Goal: Task Accomplishment & Management: Complete application form

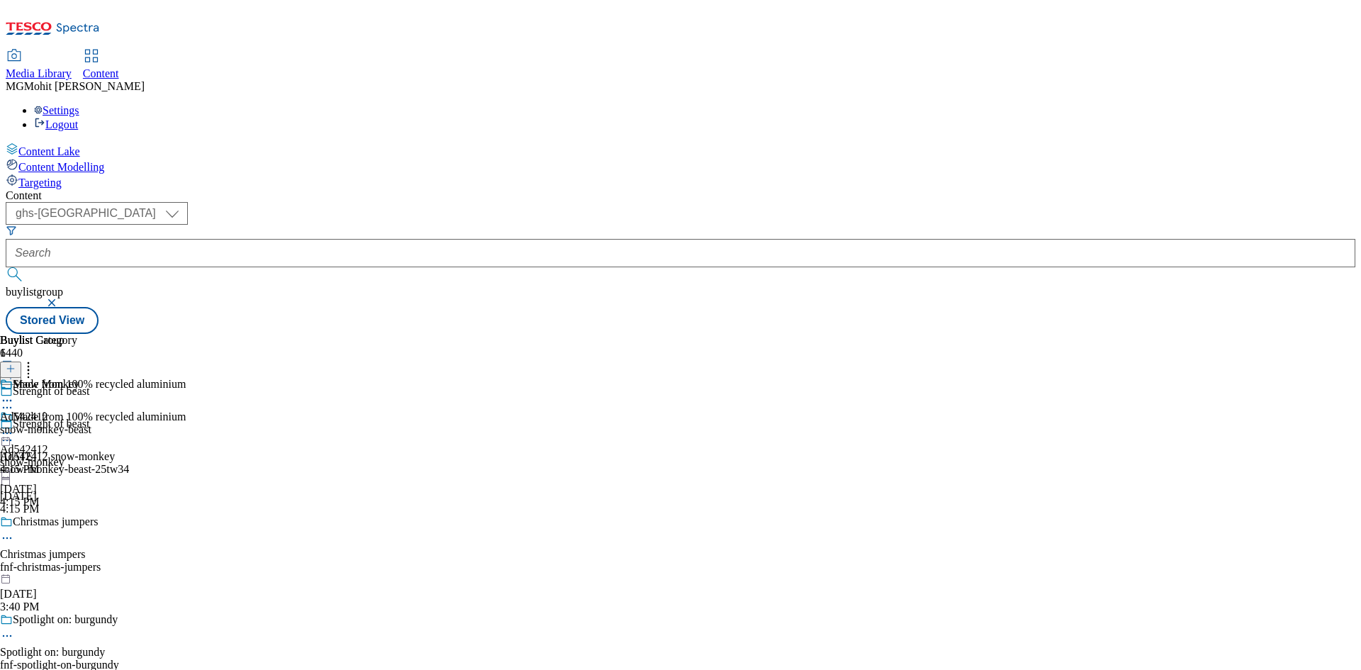
select select "ghs-[GEOGRAPHIC_DATA]"
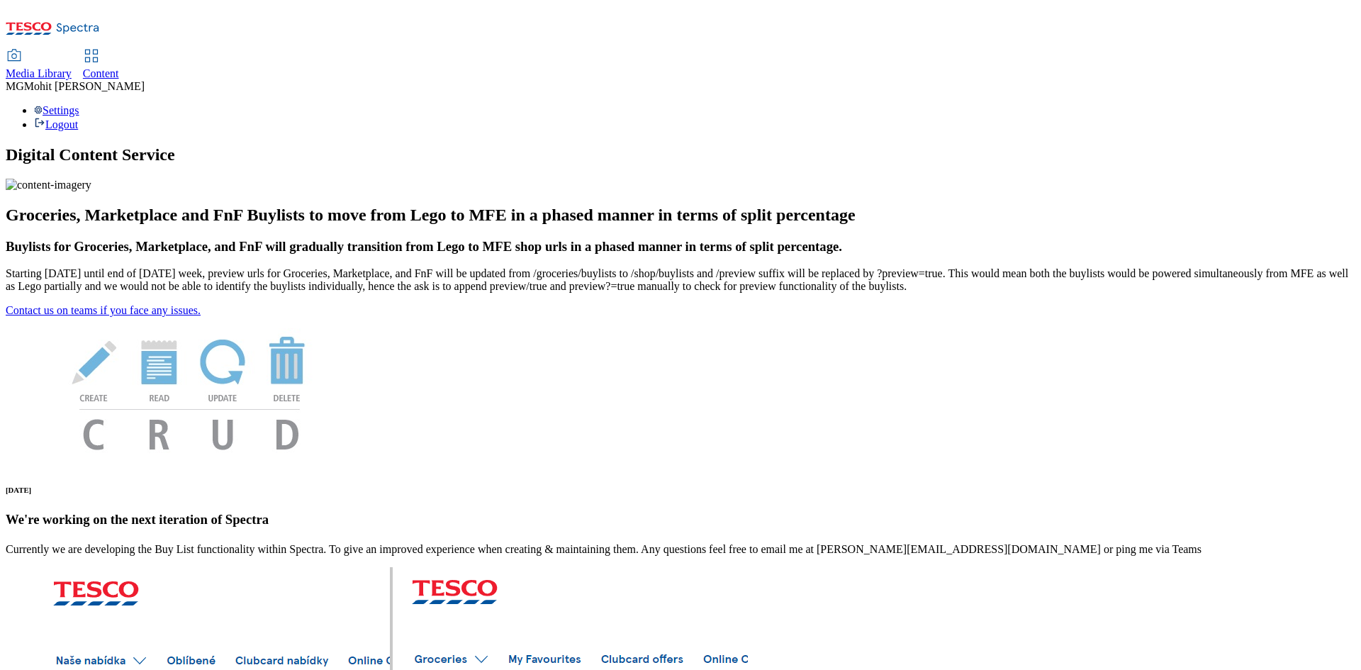
click at [119, 67] on div "Content" at bounding box center [101, 73] width 36 height 13
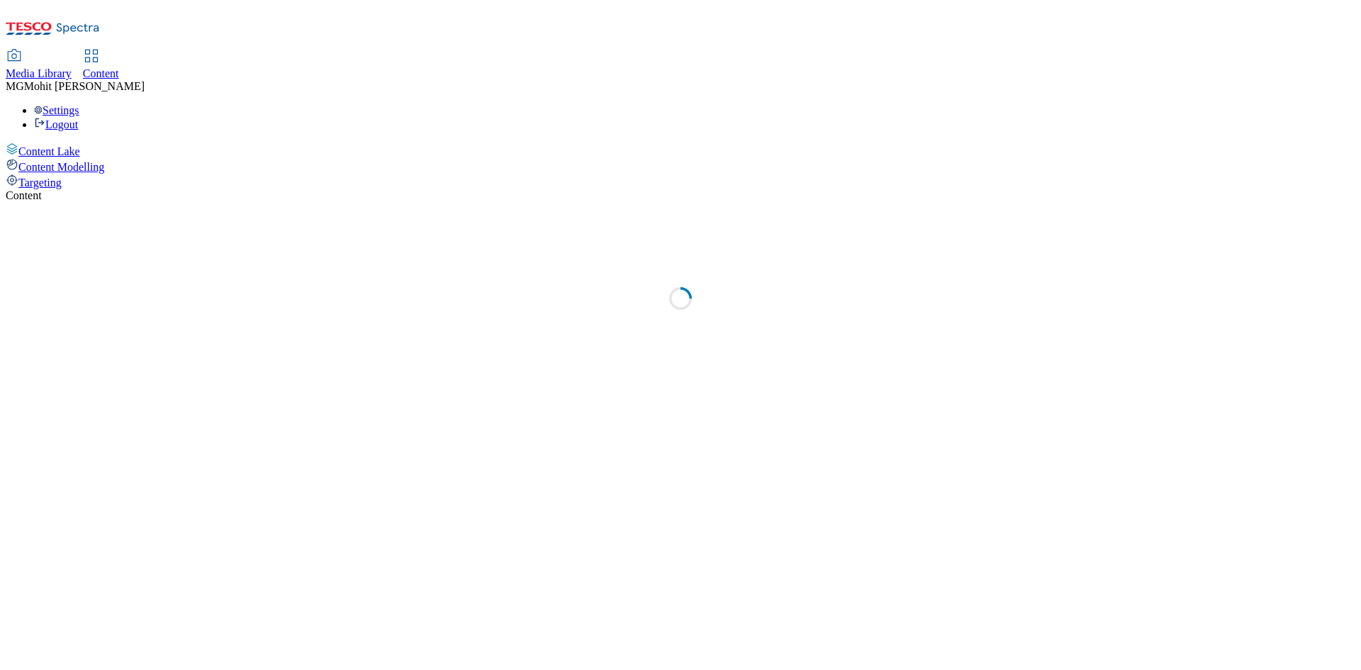
select select "ghs-[GEOGRAPHIC_DATA]"
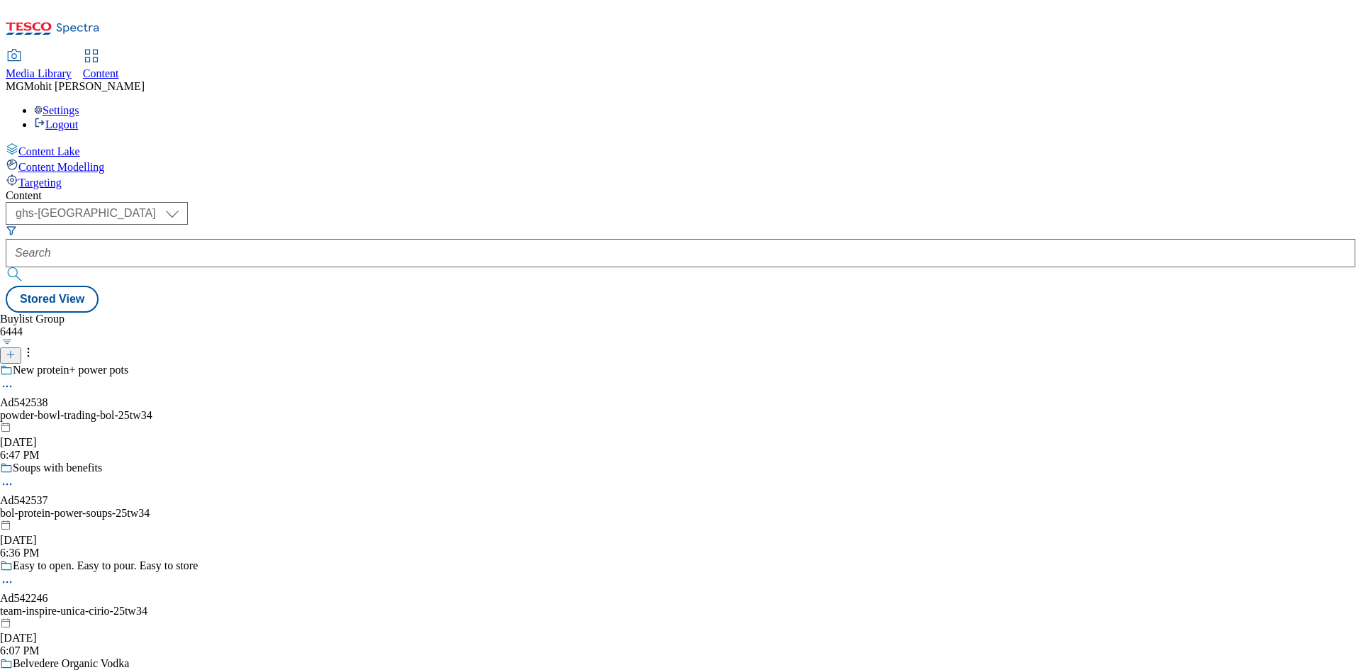
click at [14, 354] on line at bounding box center [10, 354] width 7 height 0
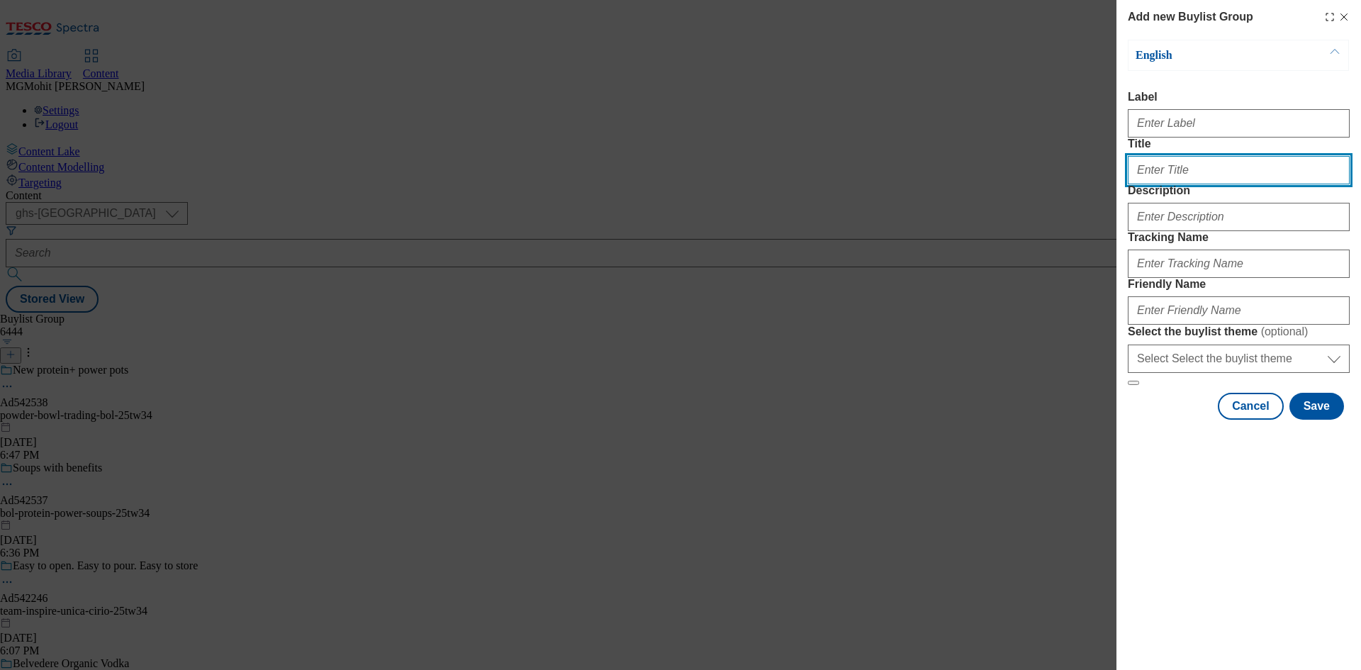
click at [1216, 184] on input "Title" at bounding box center [1239, 170] width 222 height 28
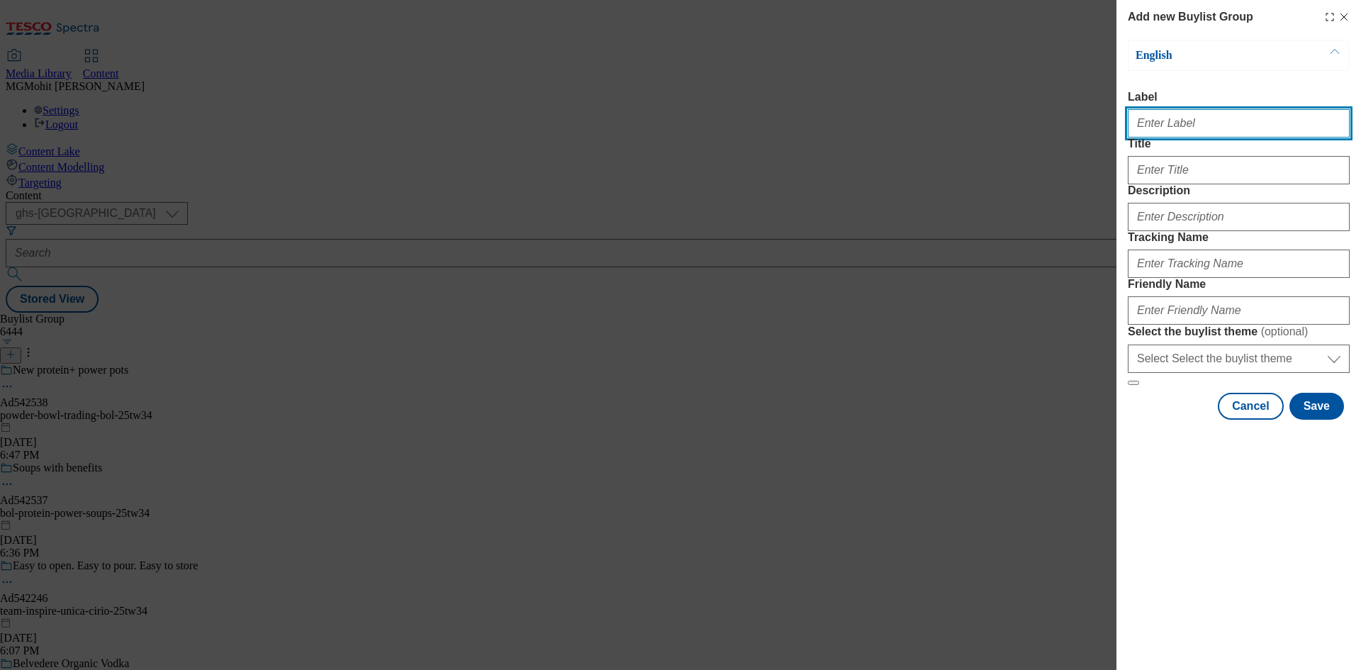
click at [1189, 133] on input "Label" at bounding box center [1239, 123] width 222 height 28
paste input "Ad542464 pieminister-kitchens"
type input "Ad542464 pieminister-kitchens"
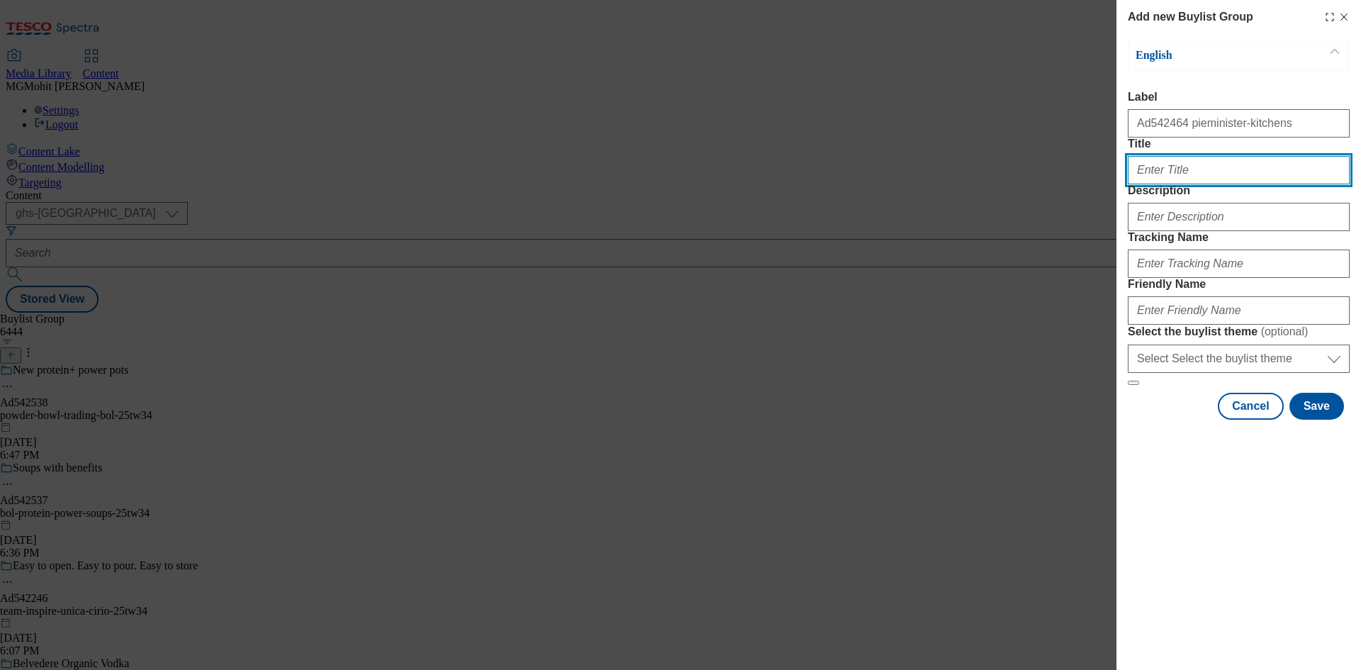
paste input "It's pie season!"
type input "It's pie season!"
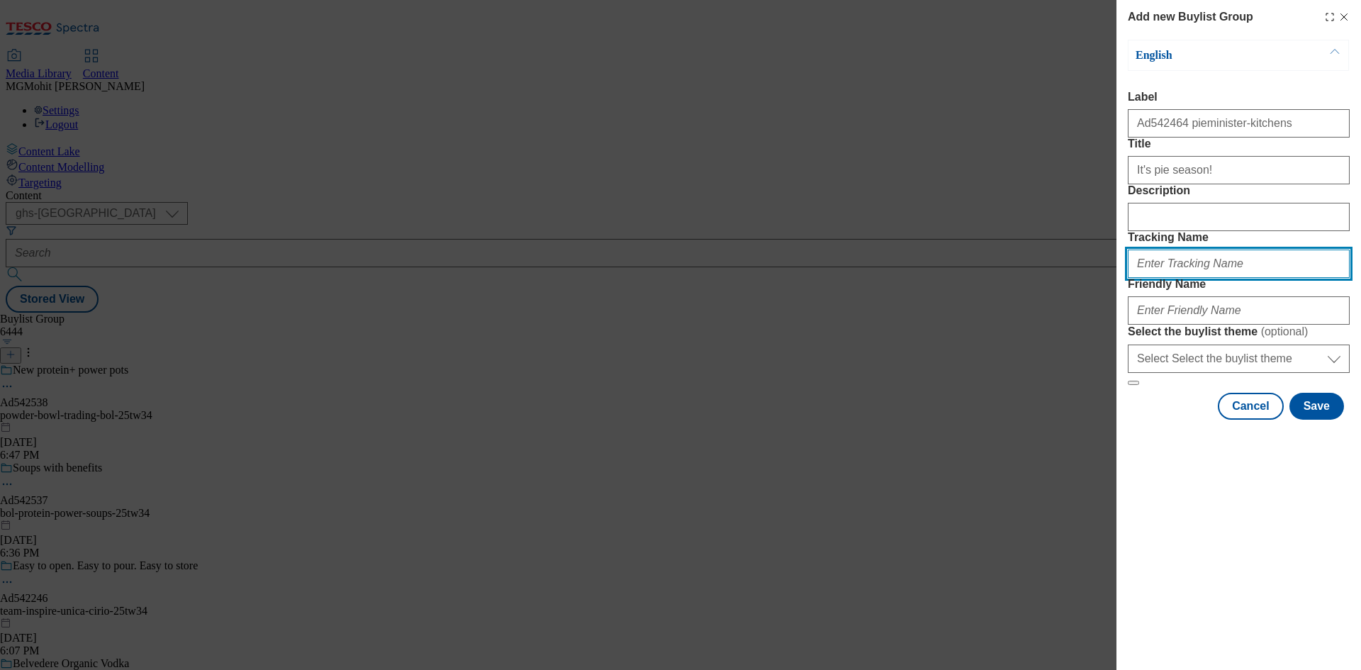
paste input "DH_AD542464"
type input "DH_AD542464"
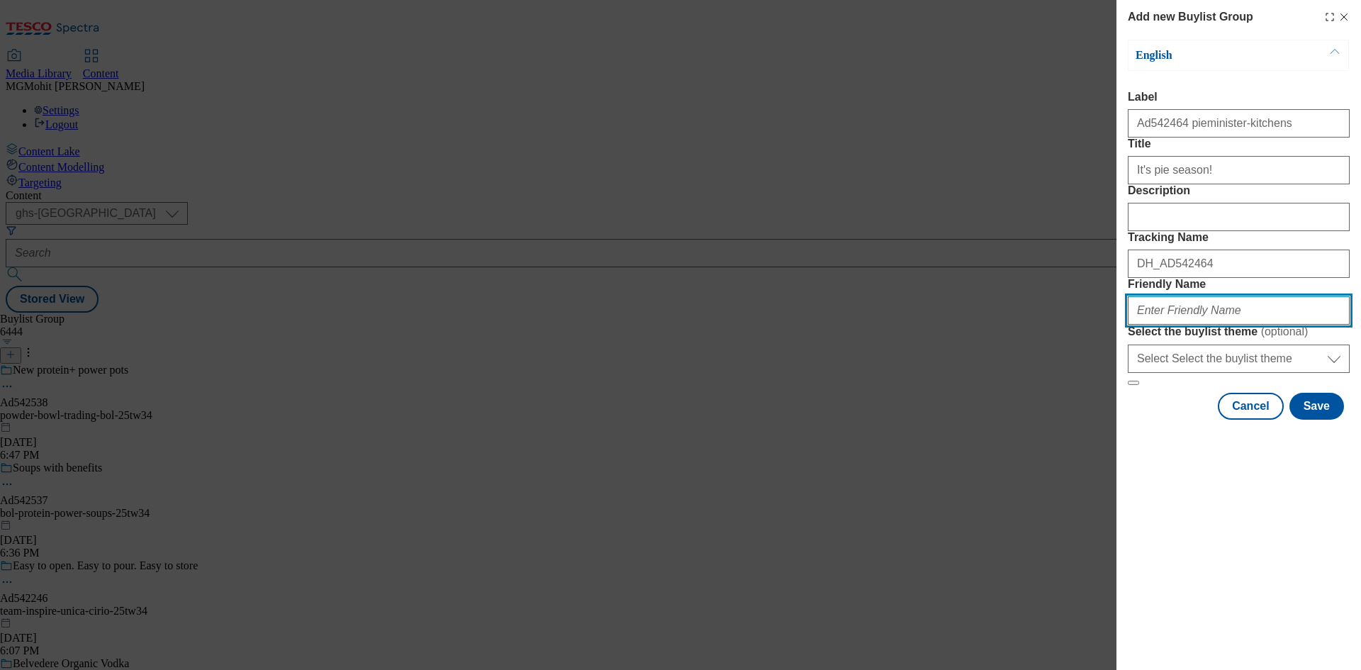
paste input "pieminister-kitchens-pies-25tw34"
type input "pieminister-kitchens-pies-25tw34"
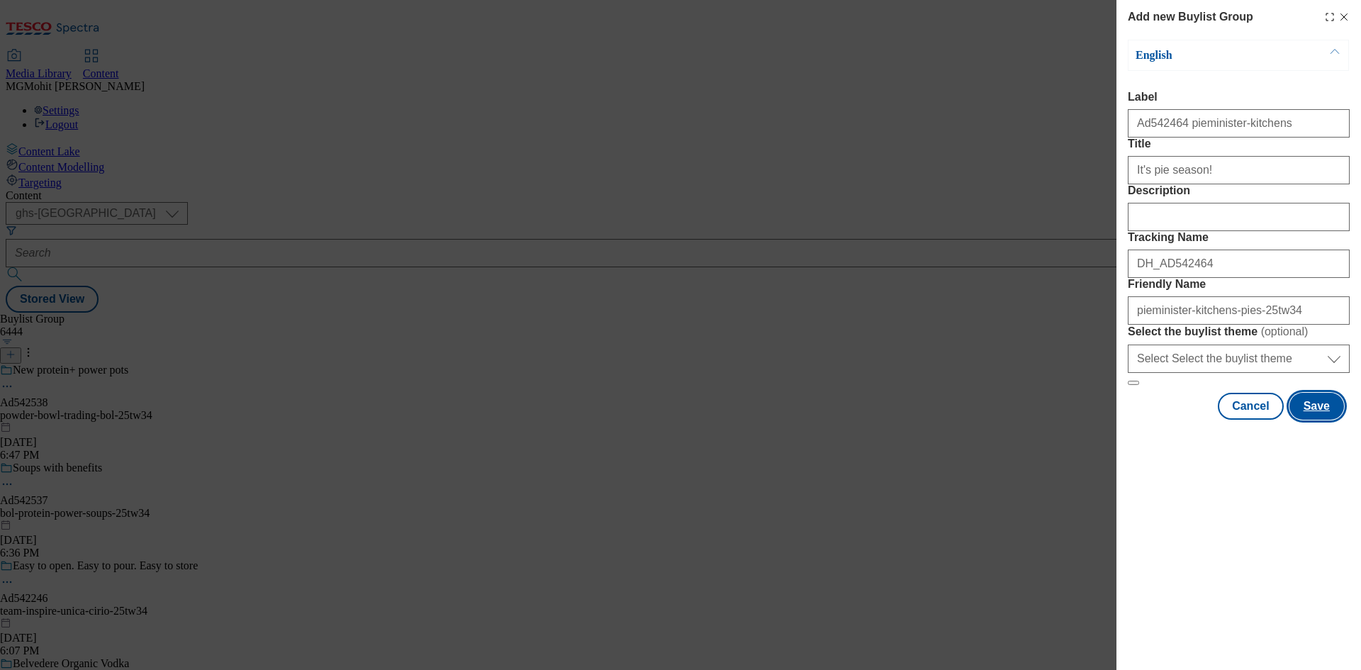
click at [1318, 420] on button "Save" at bounding box center [1316, 406] width 55 height 27
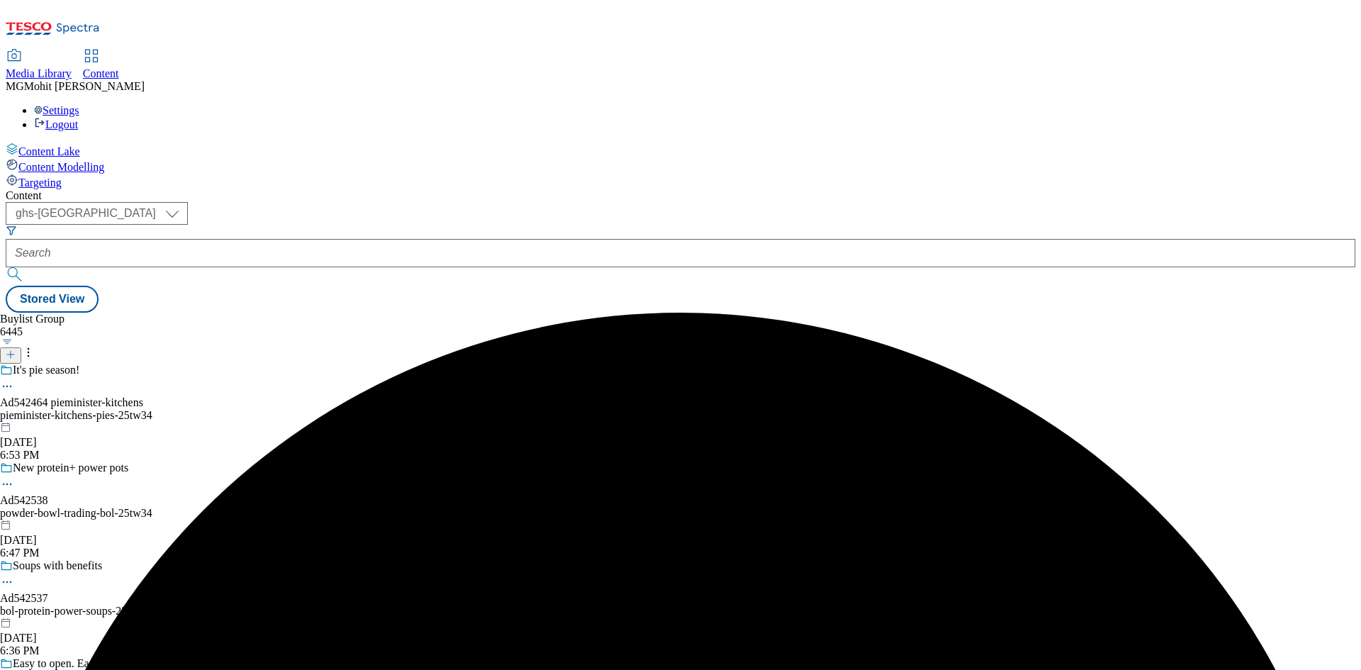
click at [198, 364] on div "It's pie season! Ad542464 pieminister-kitchens pieminister-kitchens-pies-25tw34…" at bounding box center [99, 413] width 198 height 98
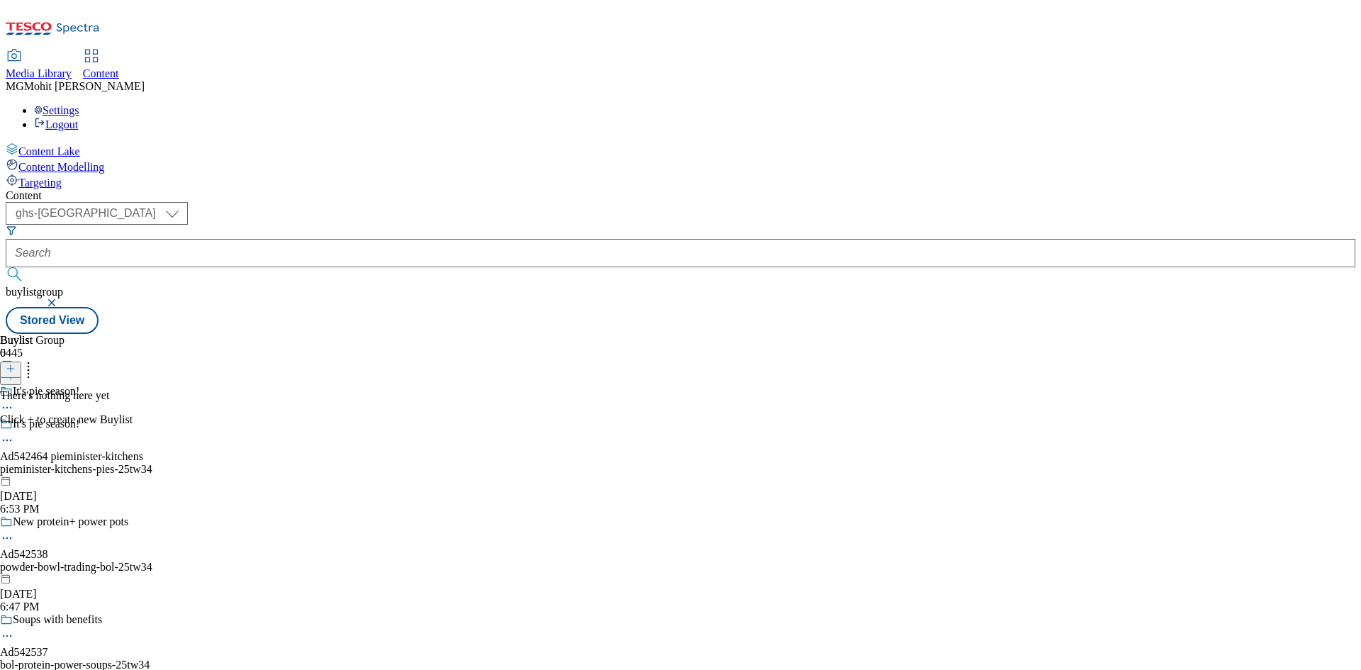
click at [16, 364] on icon at bounding box center [11, 369] width 10 height 10
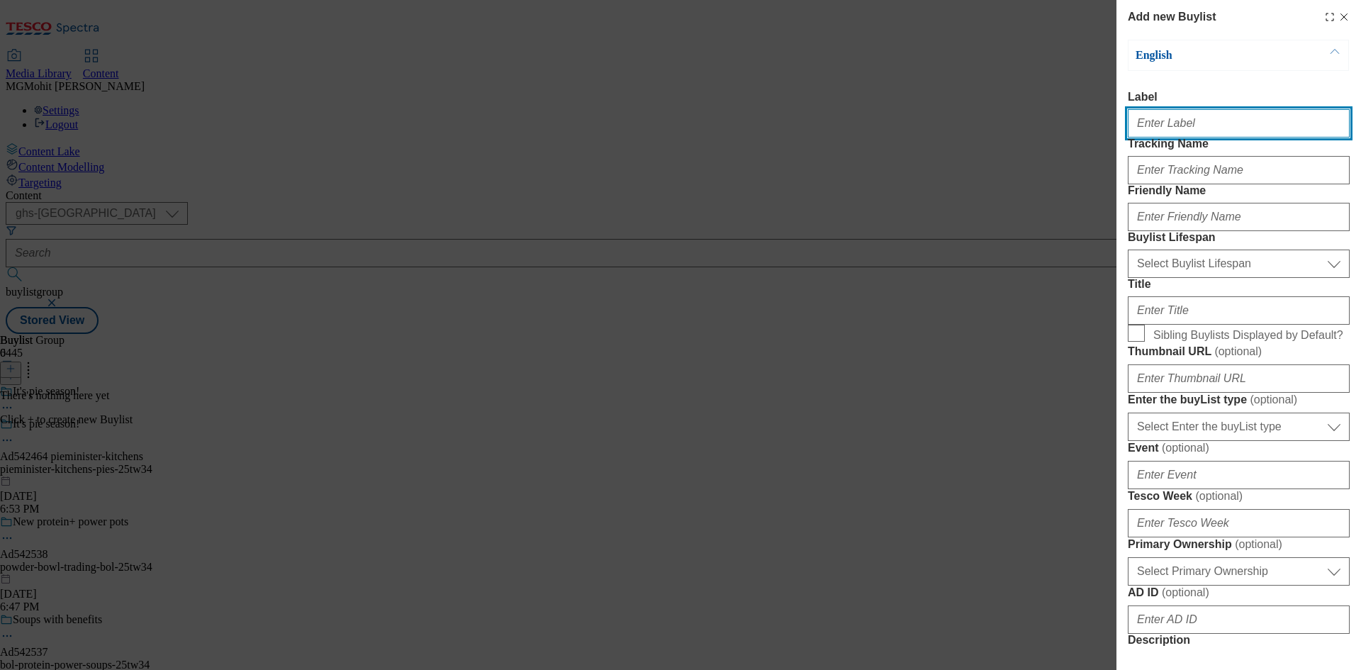
click at [1190, 132] on input "Label" at bounding box center [1239, 123] width 222 height 28
paste input "Ad542464"
type input "Ad542464"
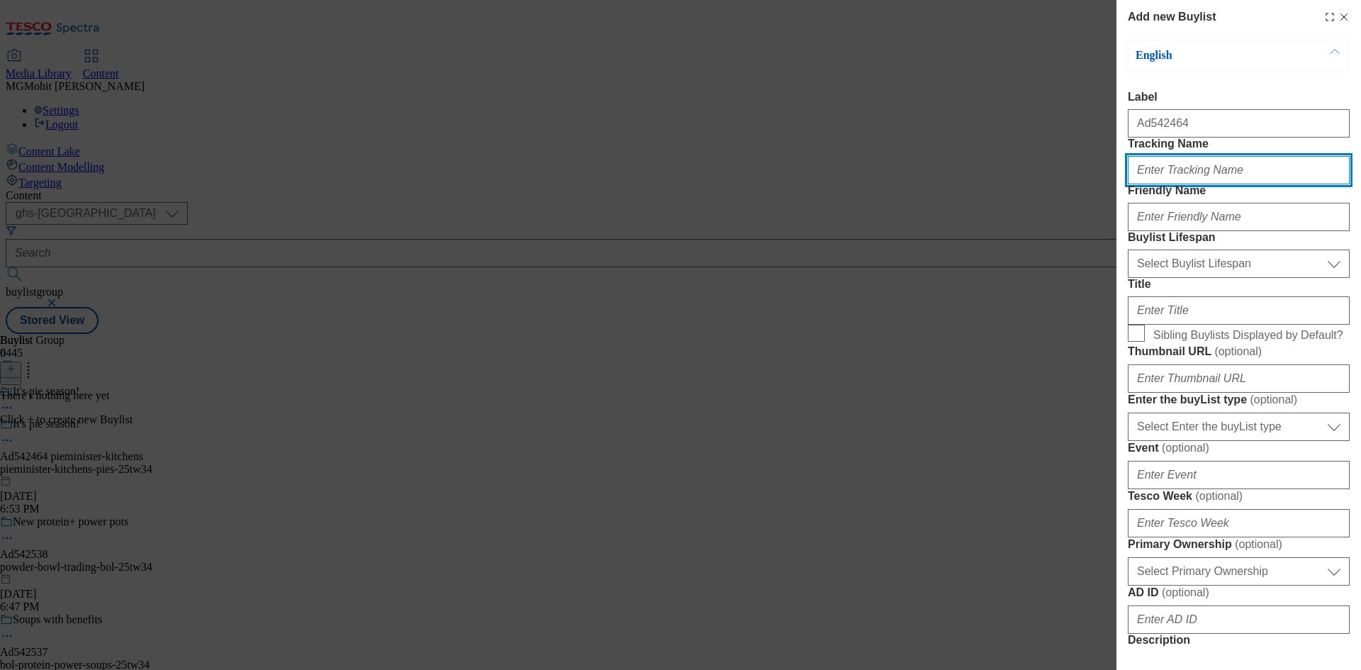
paste input "DH_AD542464"
type input "DH_AD542464"
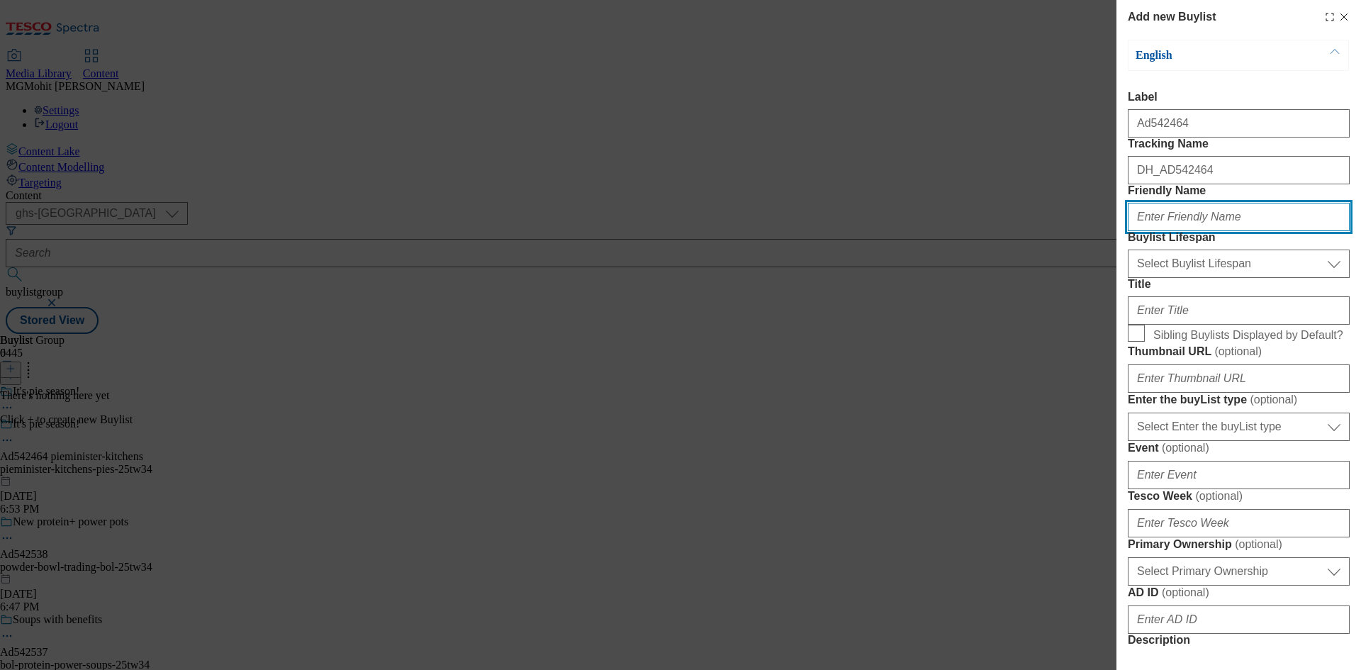
paste input "pieminister-kitchens"
type input "pieminister-kitchens"
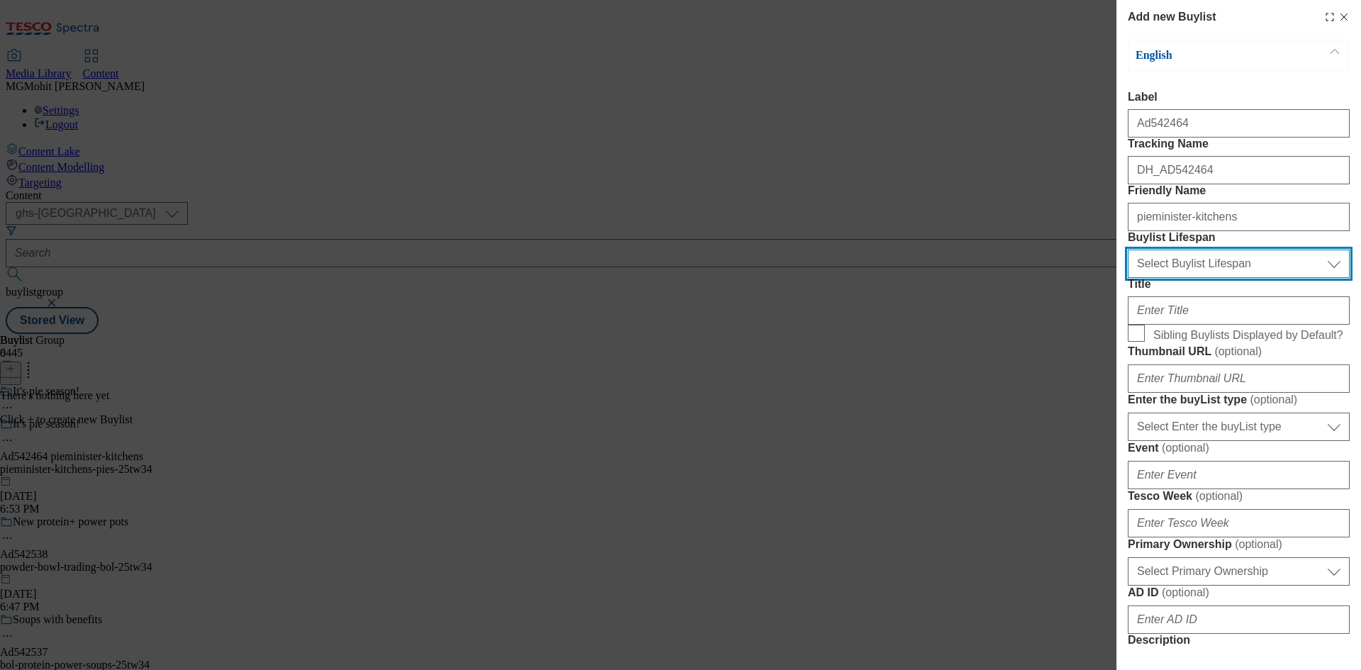
click at [1159, 278] on select "Select Buylist Lifespan evergreen seasonal tactical" at bounding box center [1239, 264] width 222 height 28
select select "tactical"
click at [1128, 278] on select "Select Buylist Lifespan evergreen seasonal tactical" at bounding box center [1239, 264] width 222 height 28
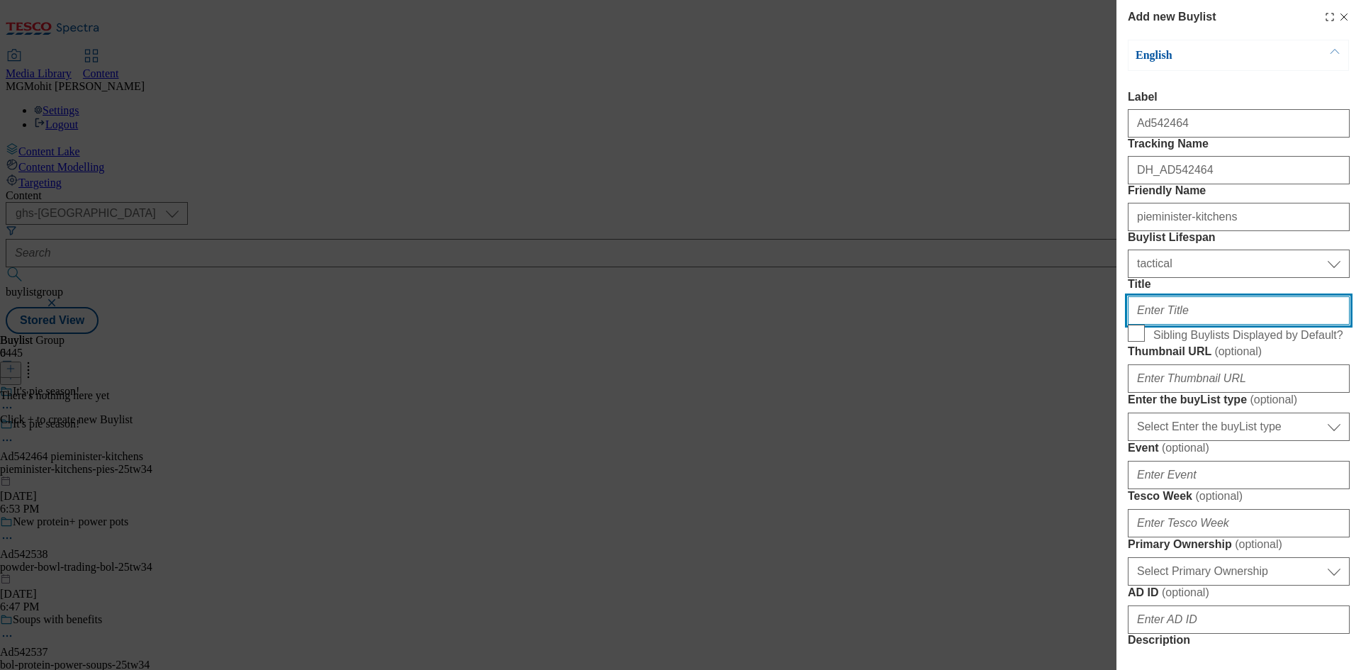
click at [1179, 325] on input "Title" at bounding box center [1239, 310] width 222 height 28
paste input "Time to tuck into a Pieminister"
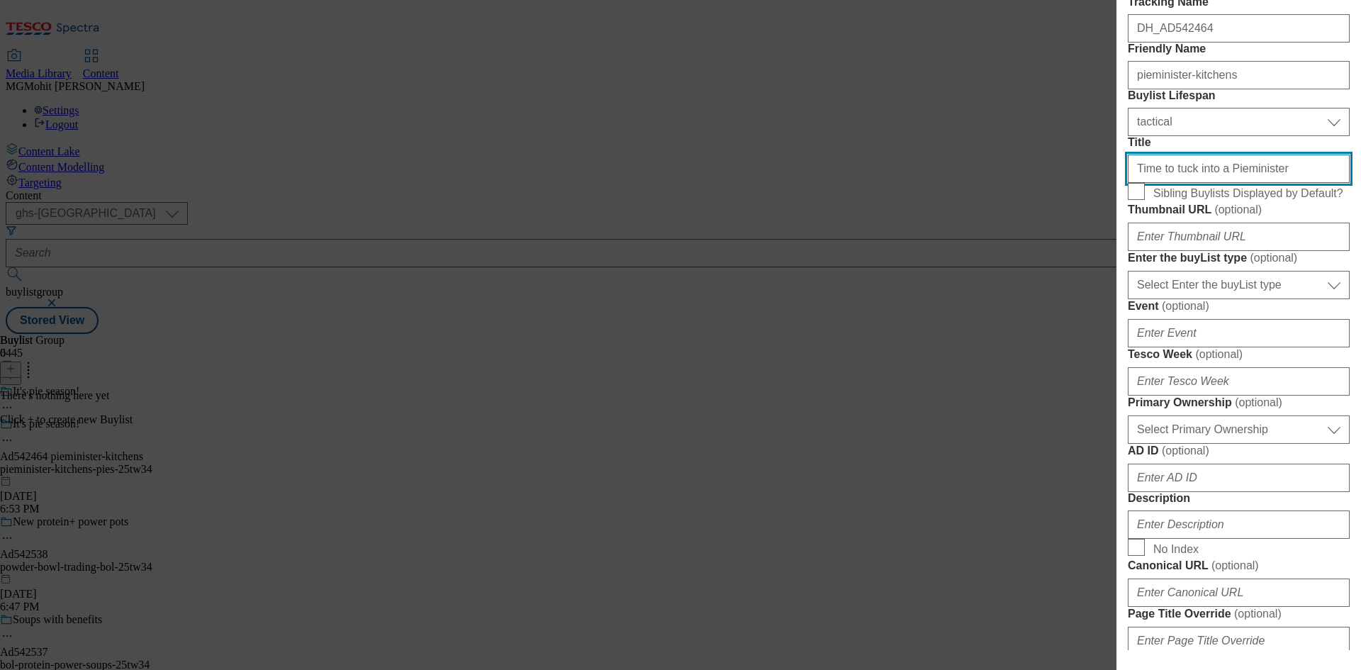
type input "Time to tuck into a Pieminister"
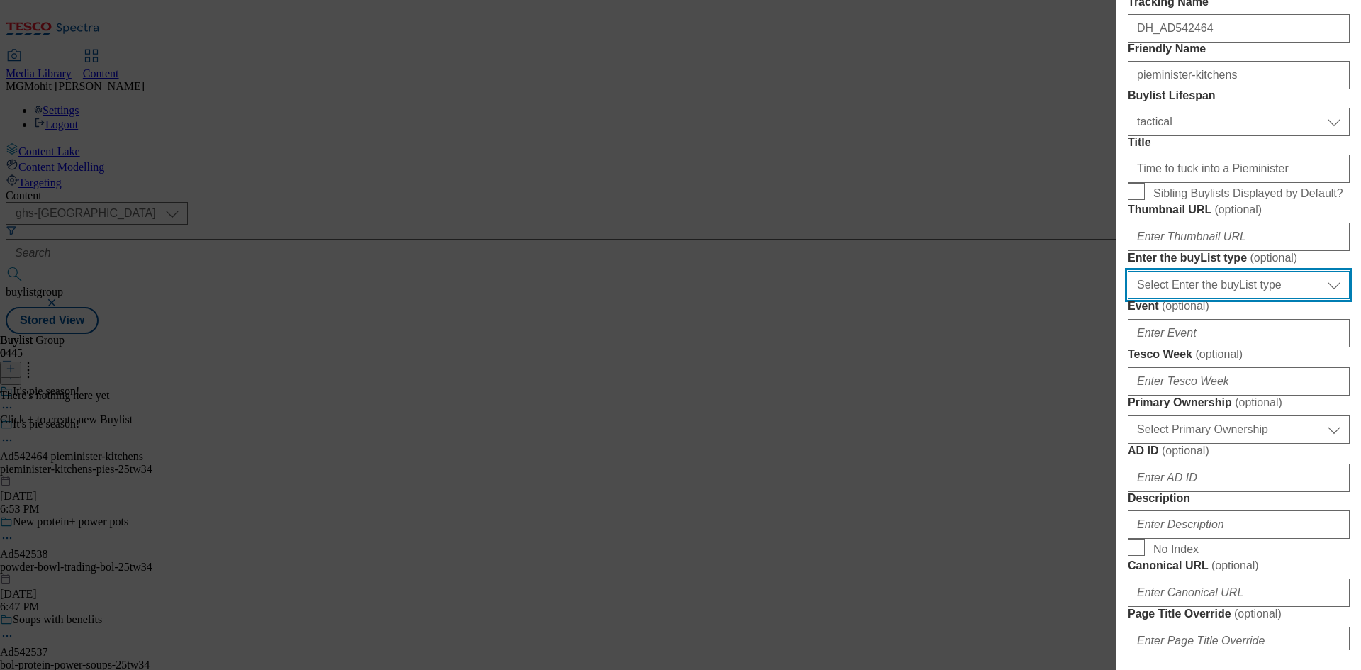
click at [1192, 299] on select "Select Enter the buyList type event supplier funded long term >4 weeks supplier…" at bounding box center [1239, 285] width 222 height 28
select select "supplier funded short term 1-3 weeks"
click at [1128, 299] on select "Select Enter the buyList type event supplier funded long term >4 weeks supplier…" at bounding box center [1239, 285] width 222 height 28
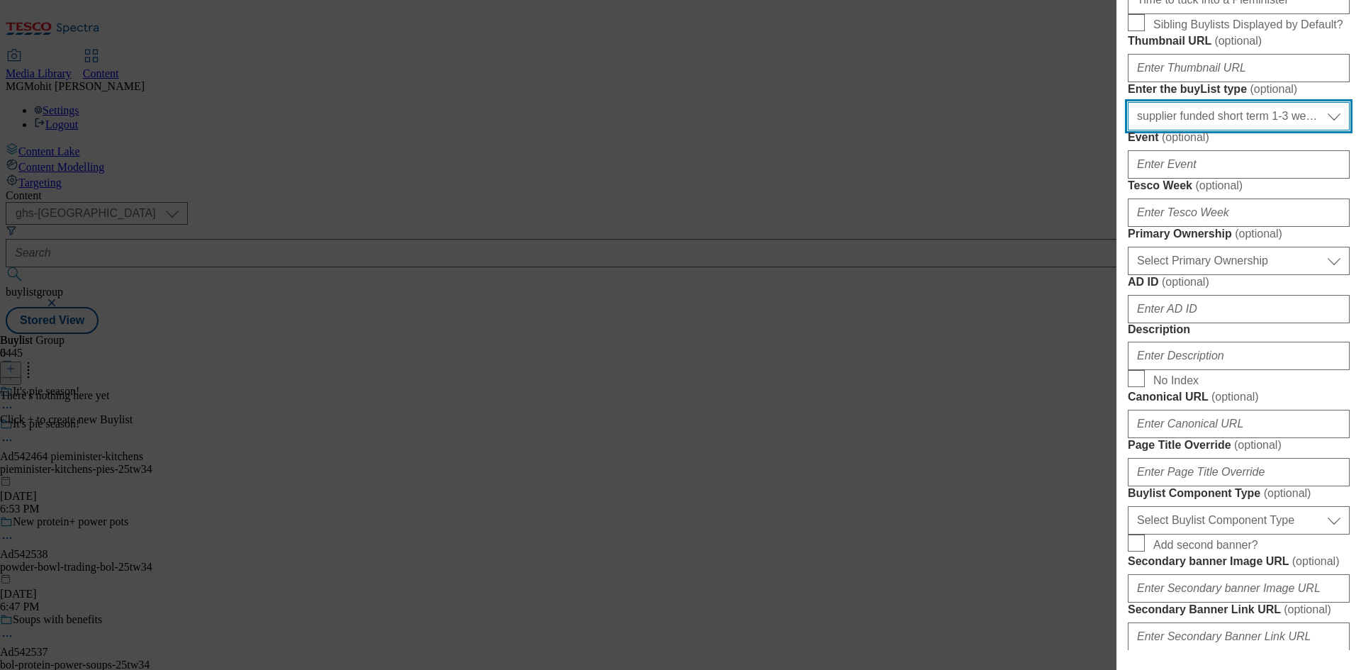
scroll to position [354, 0]
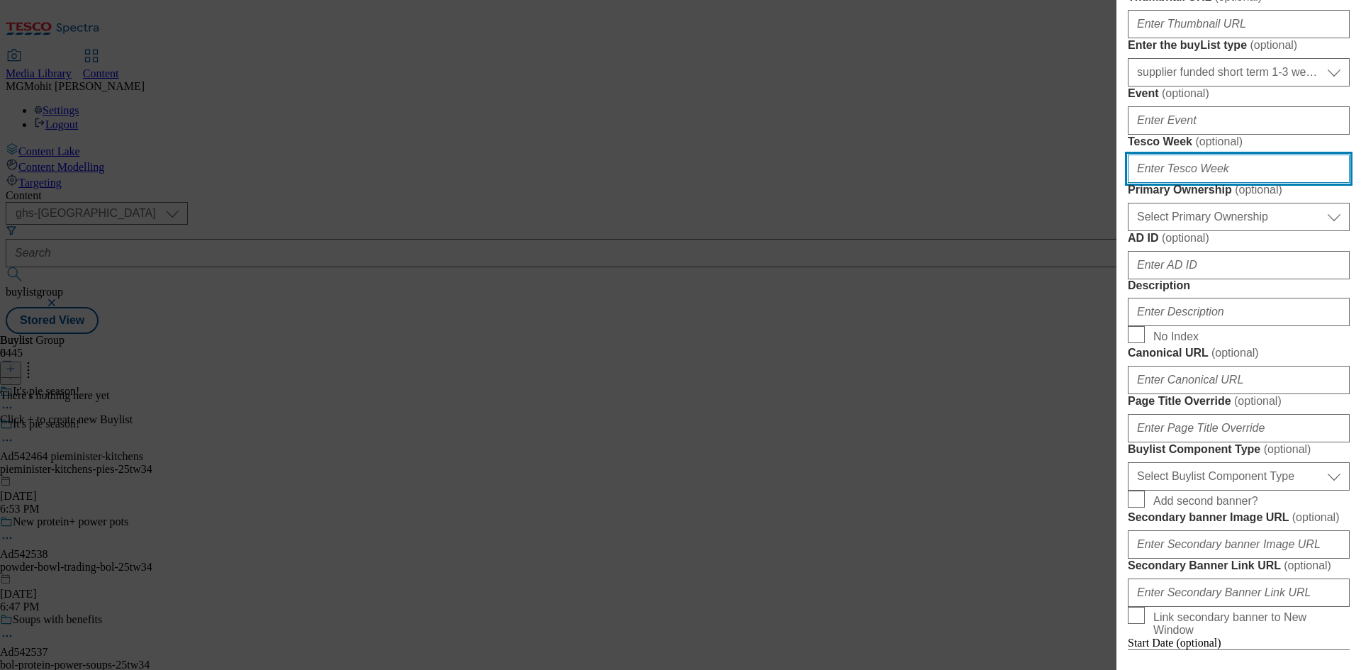
click at [1183, 183] on input "Tesco Week ( optional )" at bounding box center [1239, 169] width 222 height 28
type input "34"
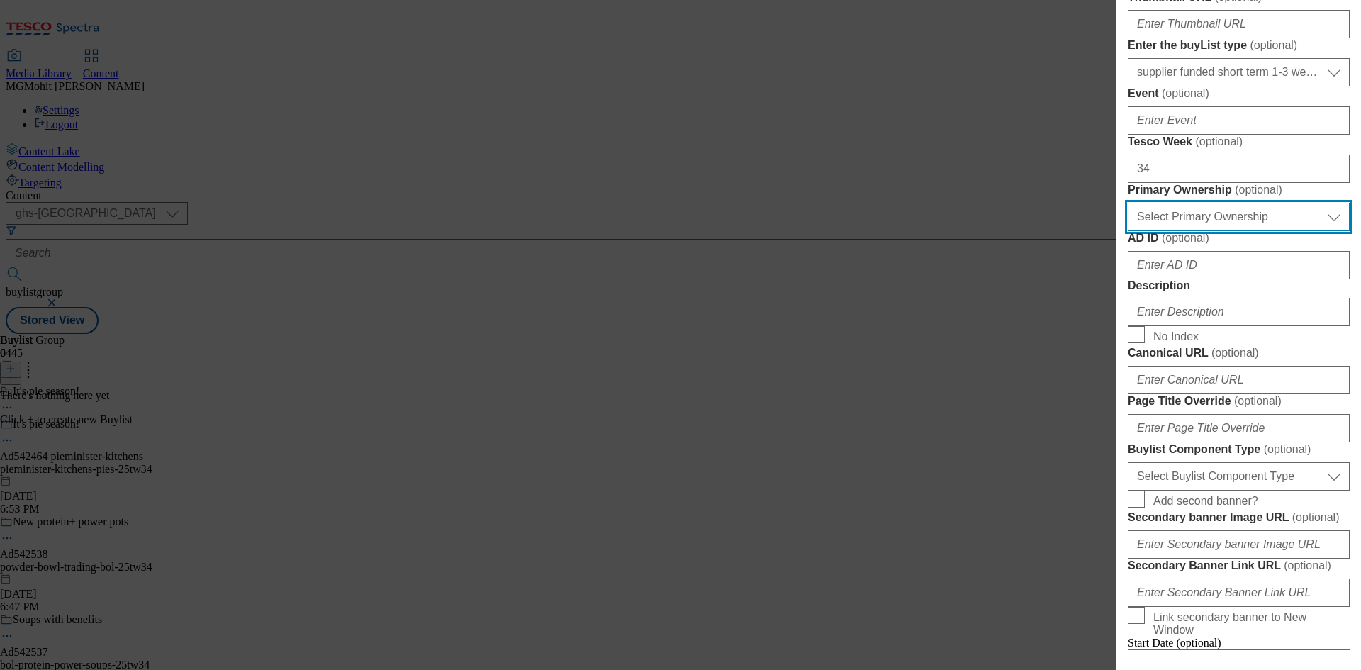
scroll to position [496, 0]
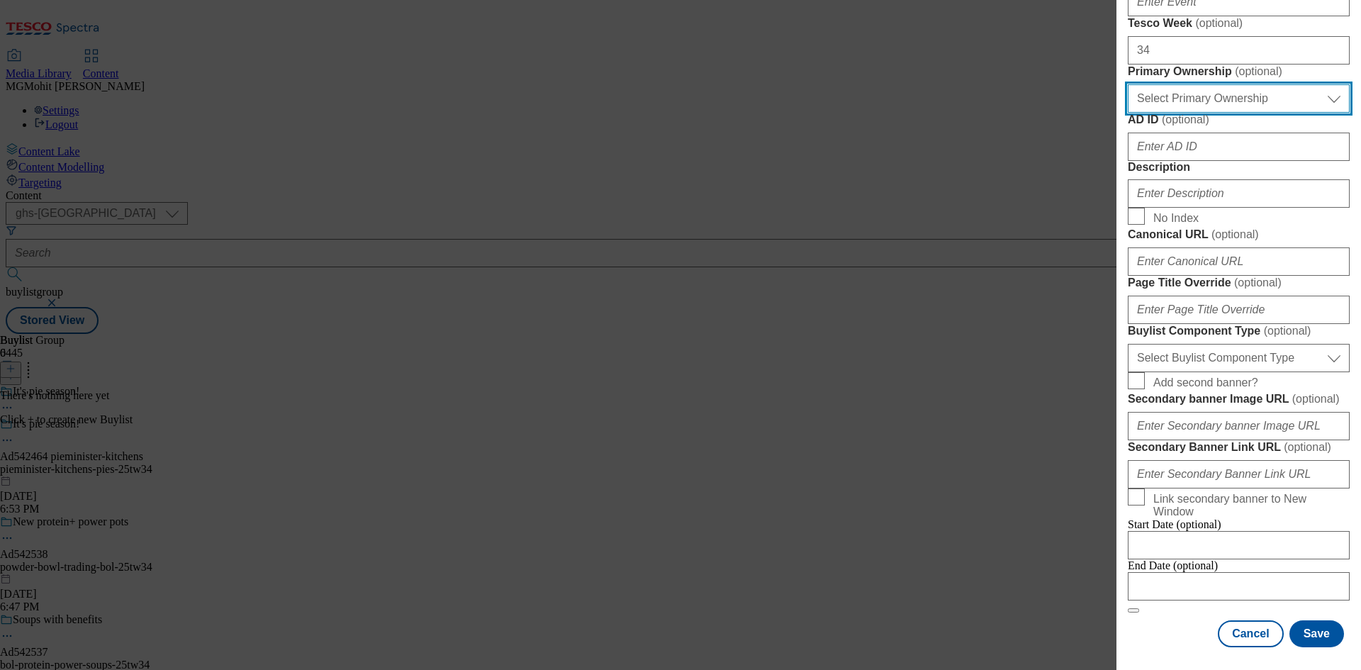
click at [1201, 113] on select "Select Primary Ownership [PERSON_NAME]" at bounding box center [1239, 98] width 222 height 28
select select "dunnhumby"
click at [1128, 113] on select "Select Primary Ownership [PERSON_NAME]" at bounding box center [1239, 98] width 222 height 28
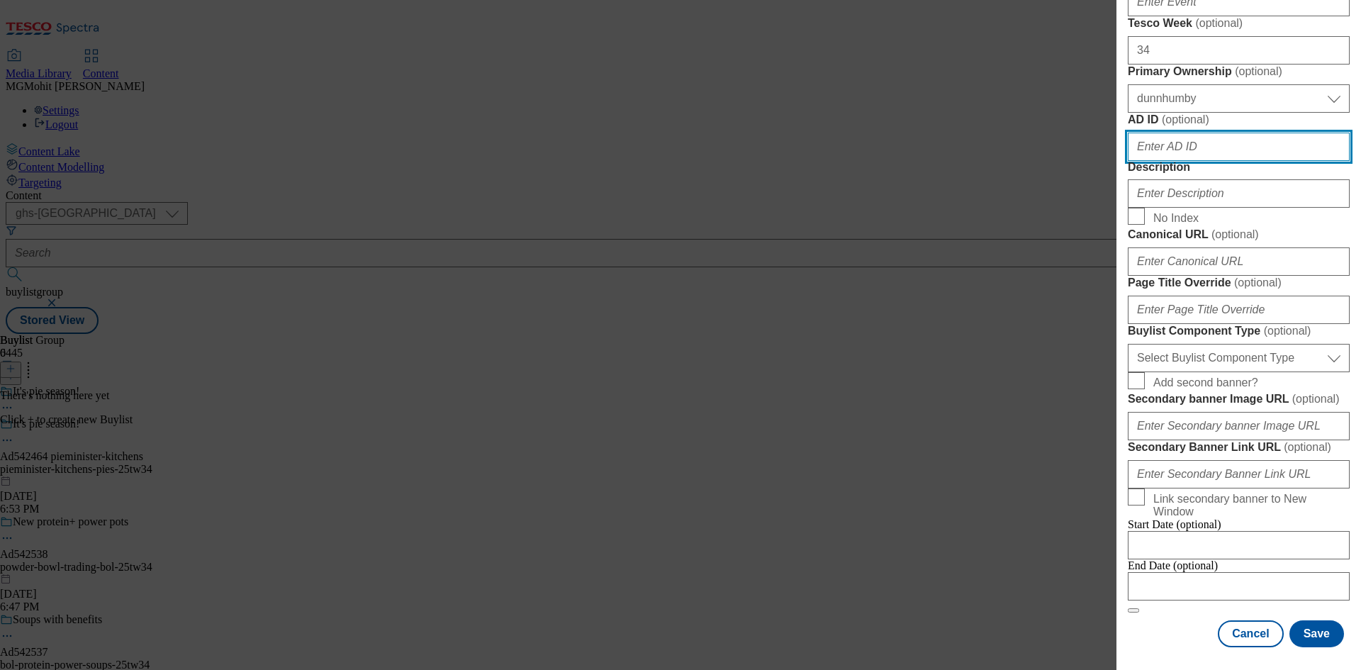
click at [1163, 161] on input "AD ID ( optional )" at bounding box center [1239, 147] width 222 height 28
paste input "542464"
type input "542464"
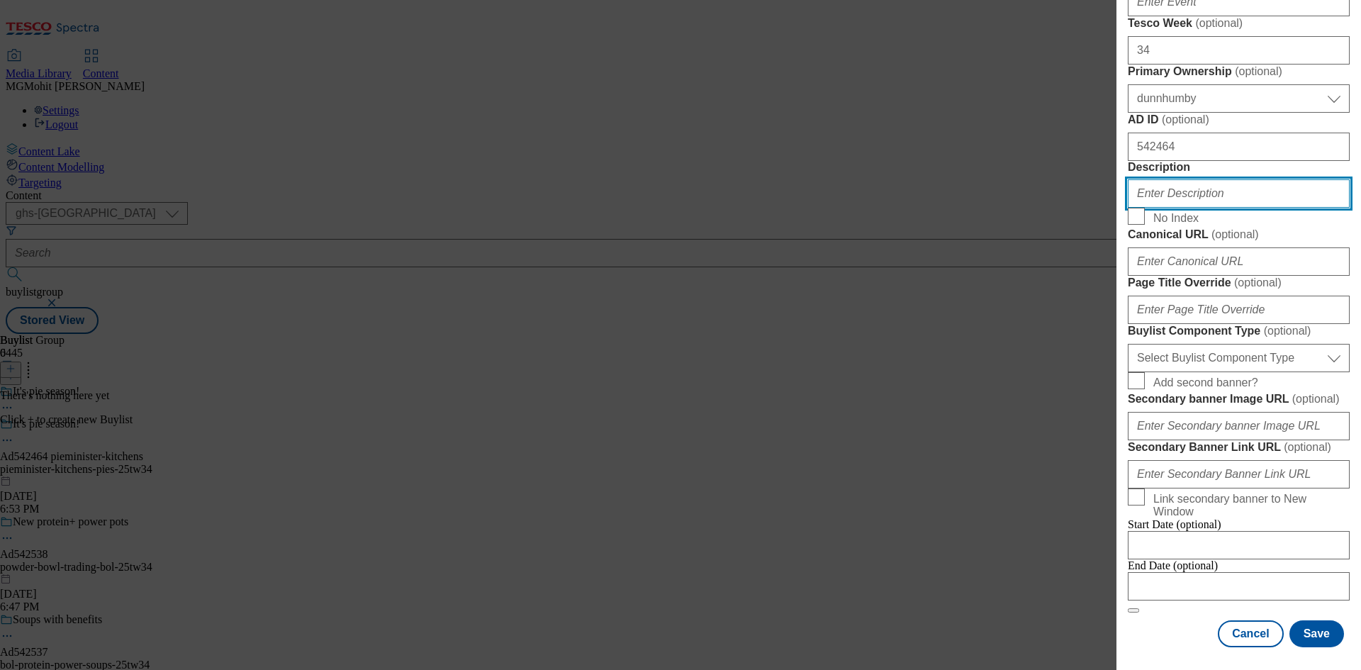
click at [1164, 208] on input "Description" at bounding box center [1239, 193] width 222 height 28
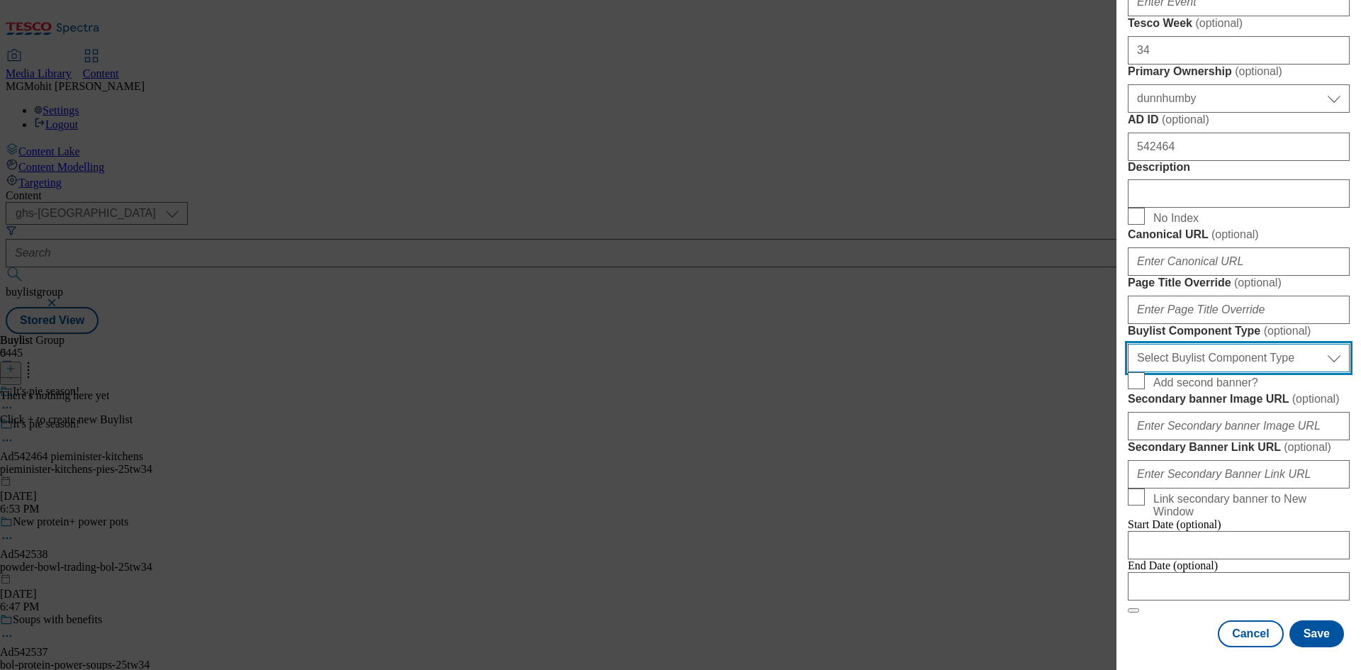
click at [1206, 372] on select "Select Buylist Component Type Banner Competition Header Meal" at bounding box center [1239, 358] width 222 height 28
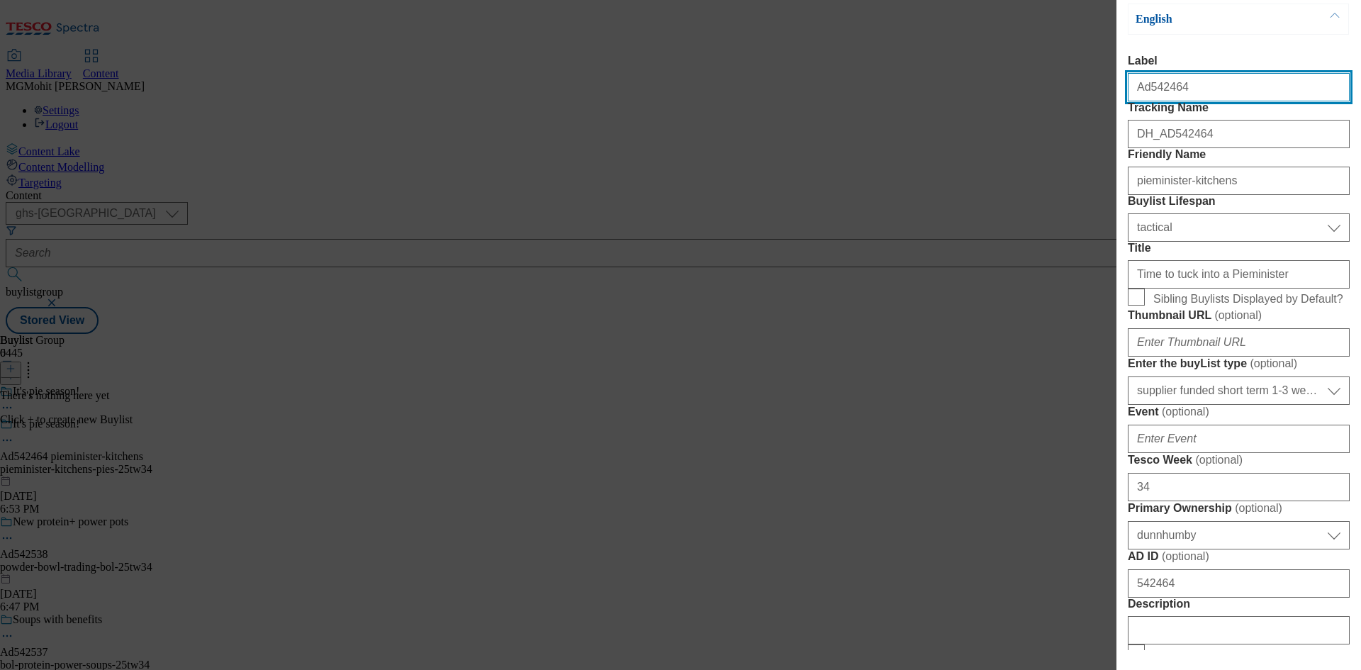
select select "Banner"
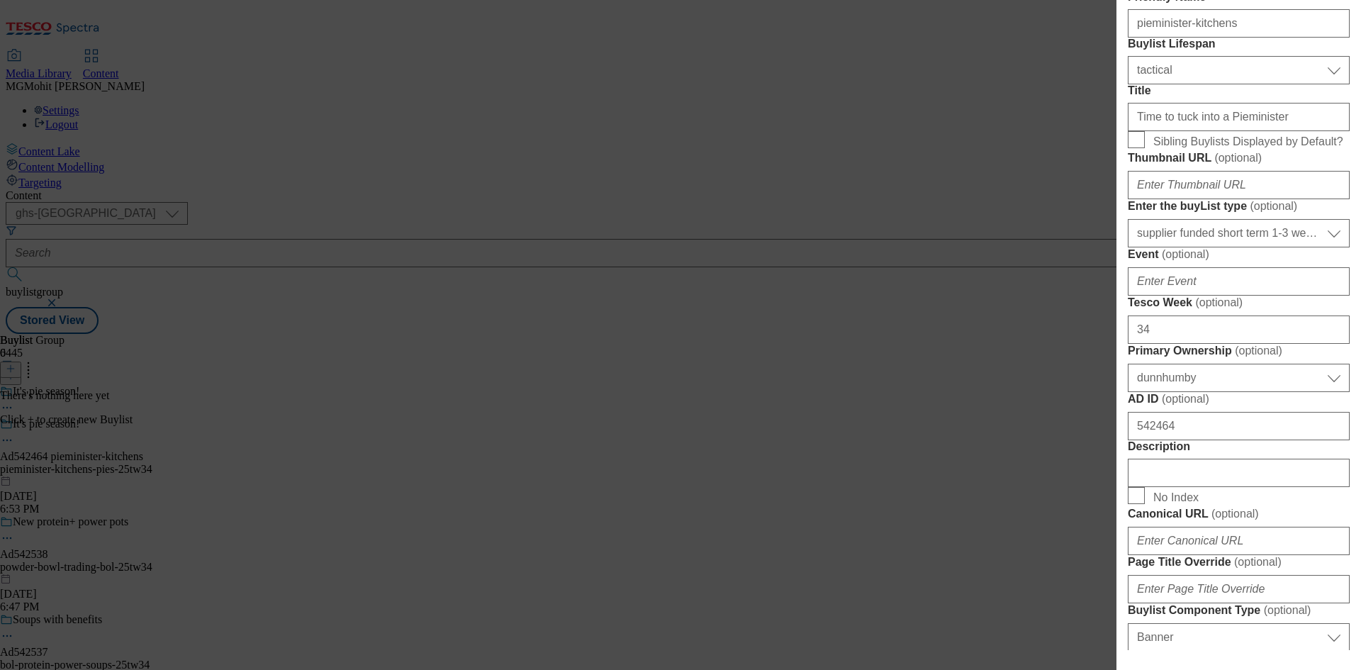
scroll to position [213, 0]
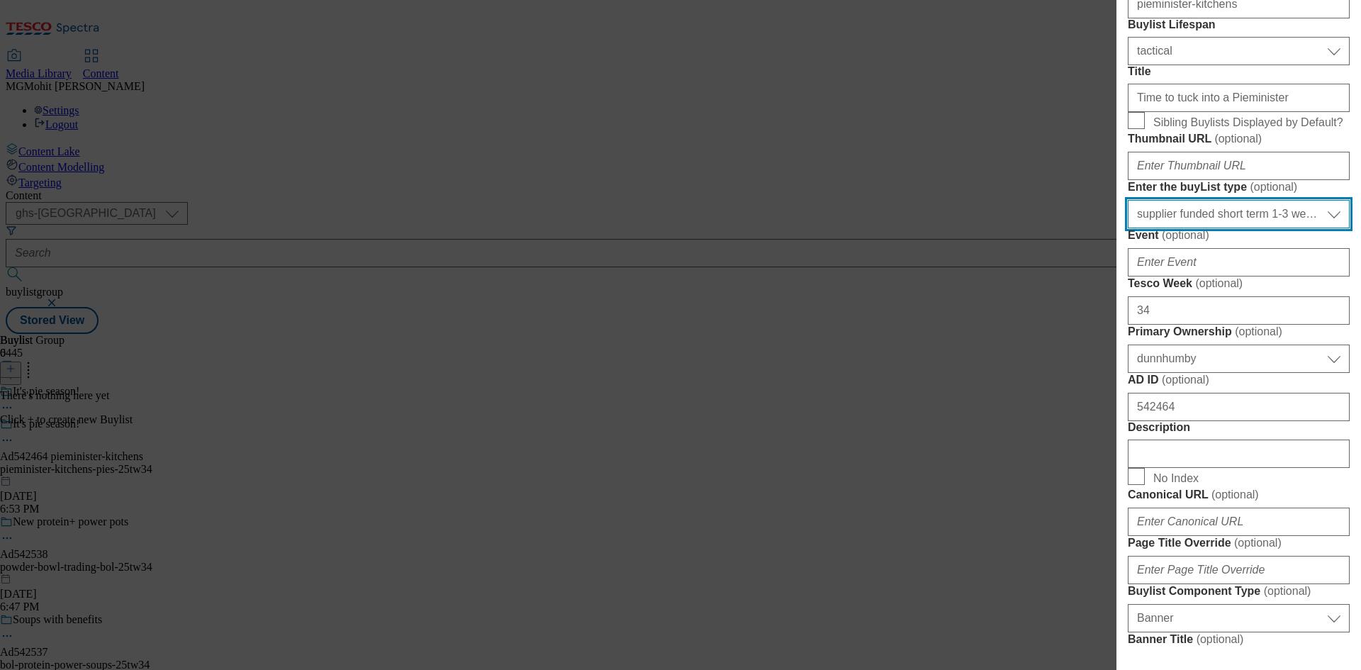
drag, startPoint x: 1176, startPoint y: 381, endPoint x: 1190, endPoint y: 386, distance: 15.0
click at [1176, 228] on select "Select Enter the buyList type event supplier funded long term >4 weeks supplier…" at bounding box center [1239, 214] width 222 height 28
click at [1193, 228] on select "Select Enter the buyList type event supplier funded long term >4 weeks supplier…" at bounding box center [1239, 214] width 222 height 28
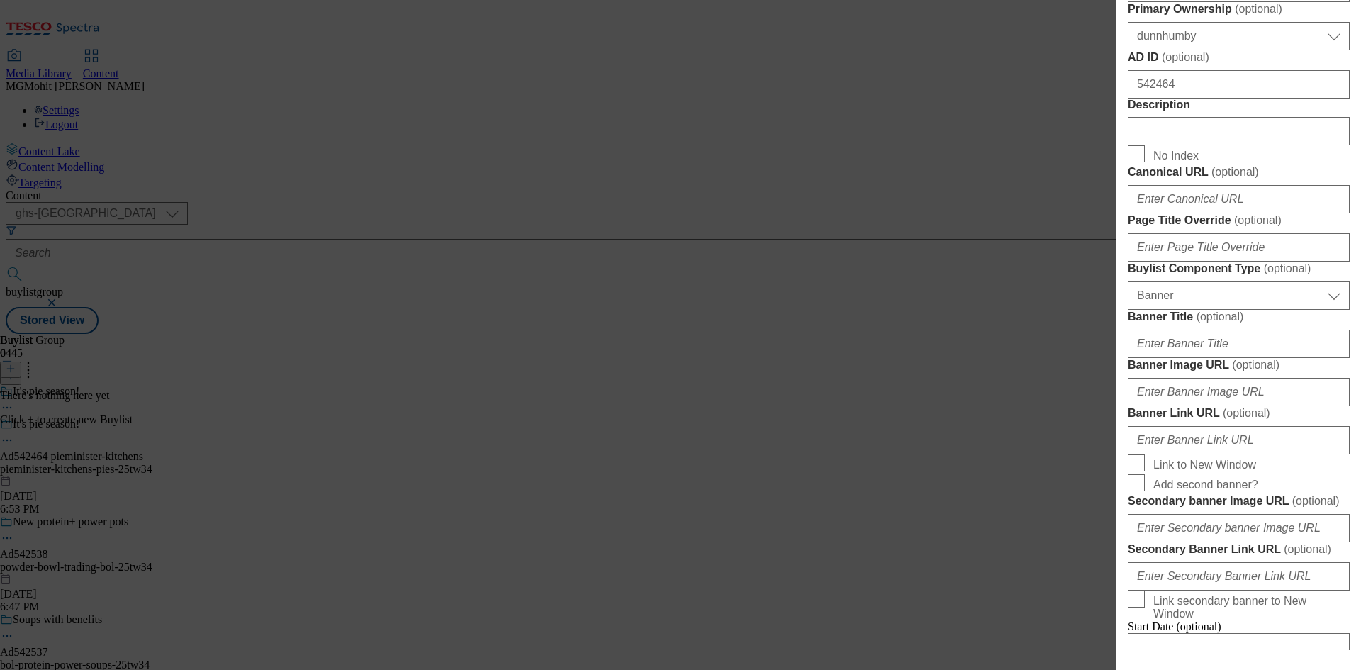
scroll to position [567, 0]
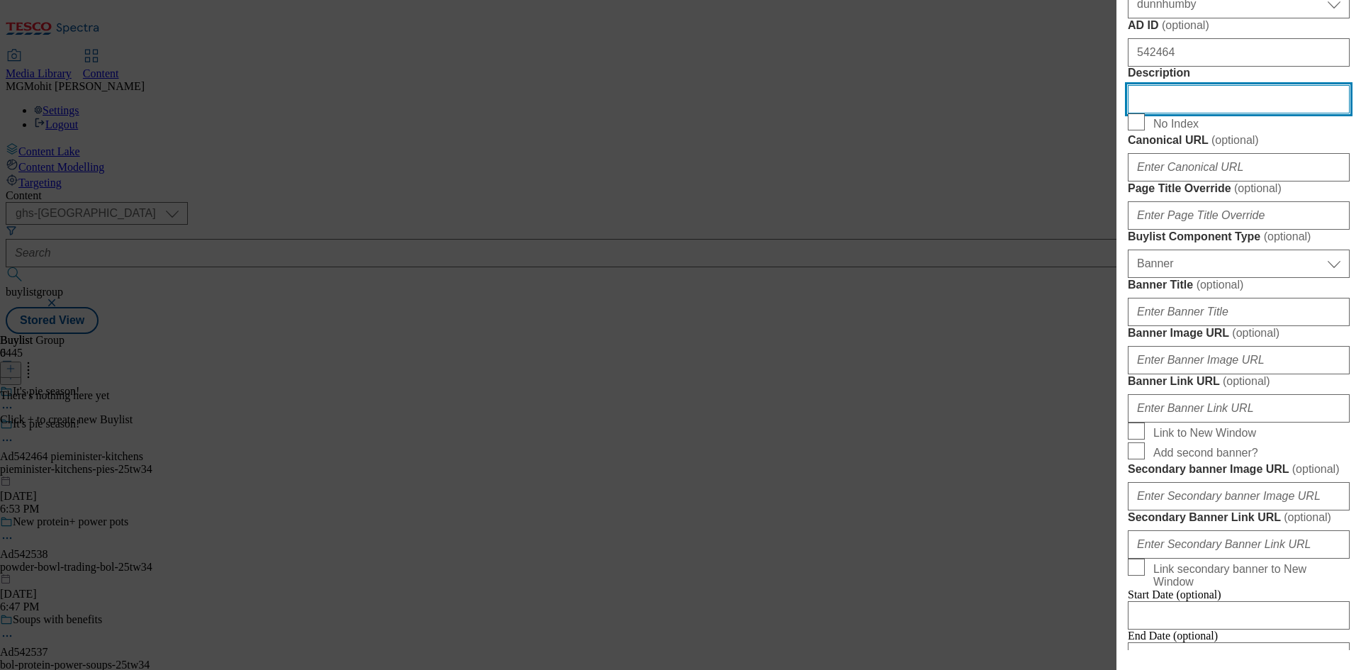
click at [1086, 379] on div "Add new Buylist English Label Ad542464 Tracking Name DH_AD542464 Friendly Name …" at bounding box center [680, 335] width 1361 height 670
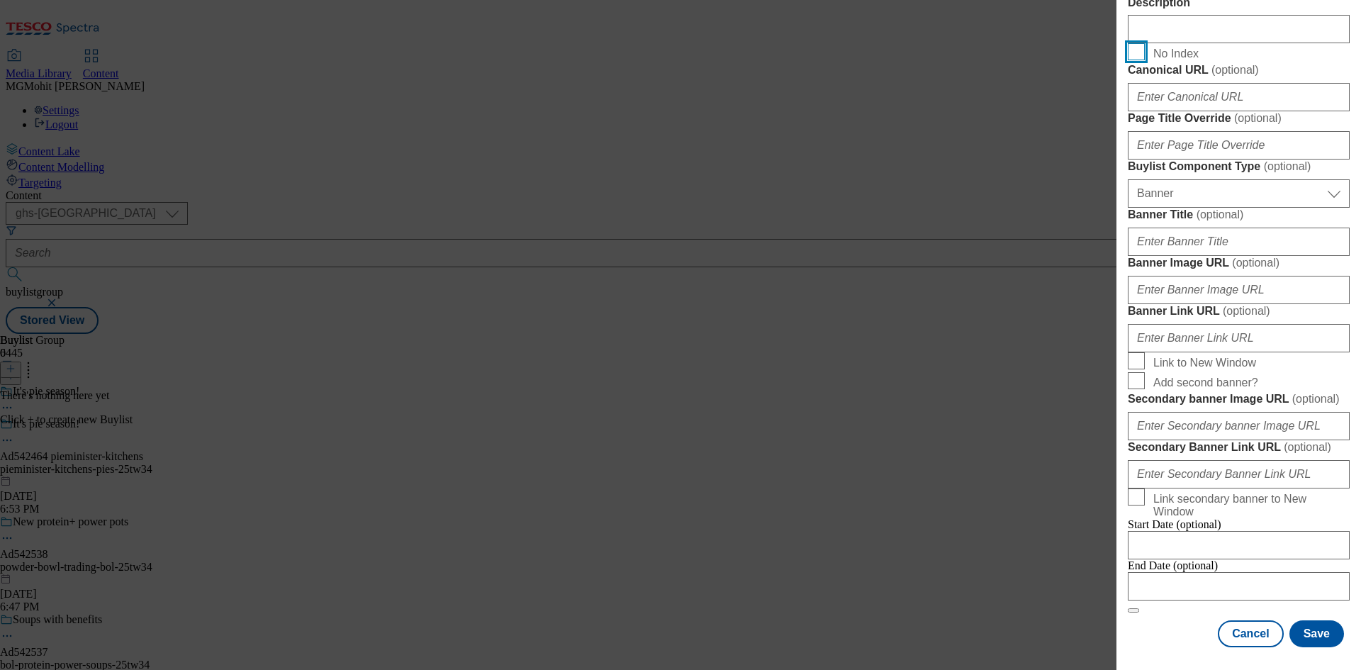
scroll to position [1243, 0]
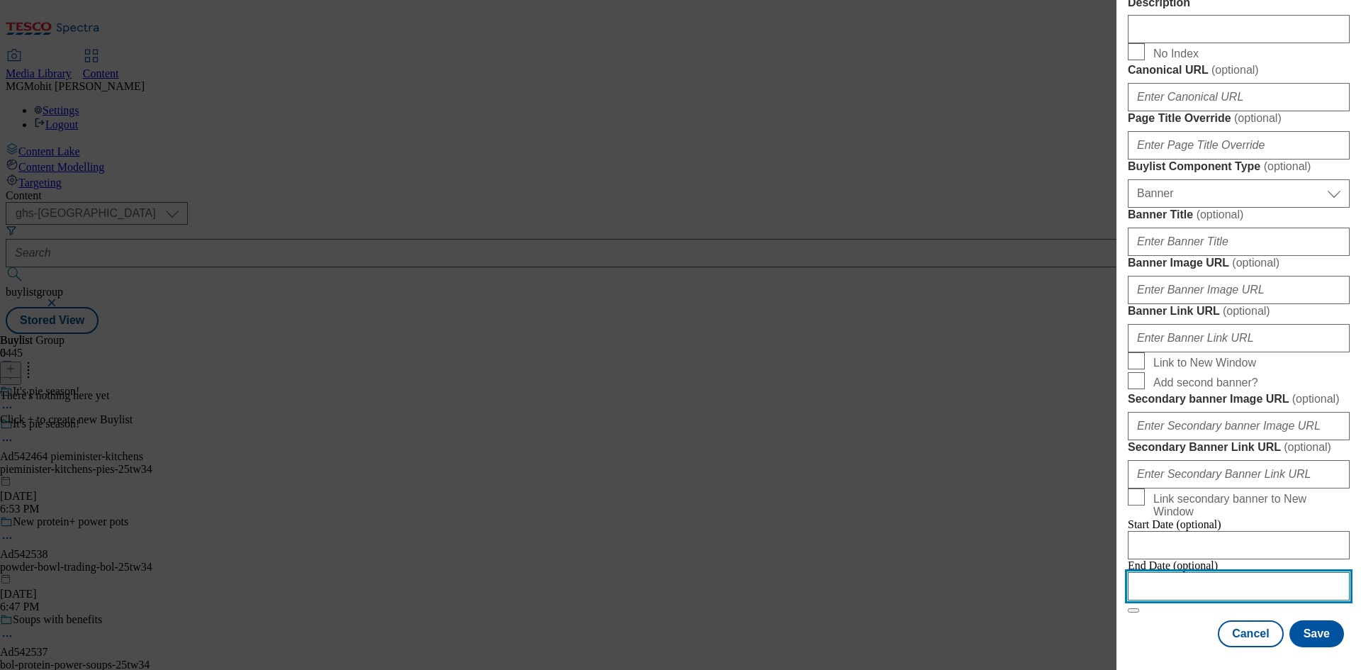
click at [1205, 581] on input "Modal" at bounding box center [1239, 586] width 222 height 28
select select "2025"
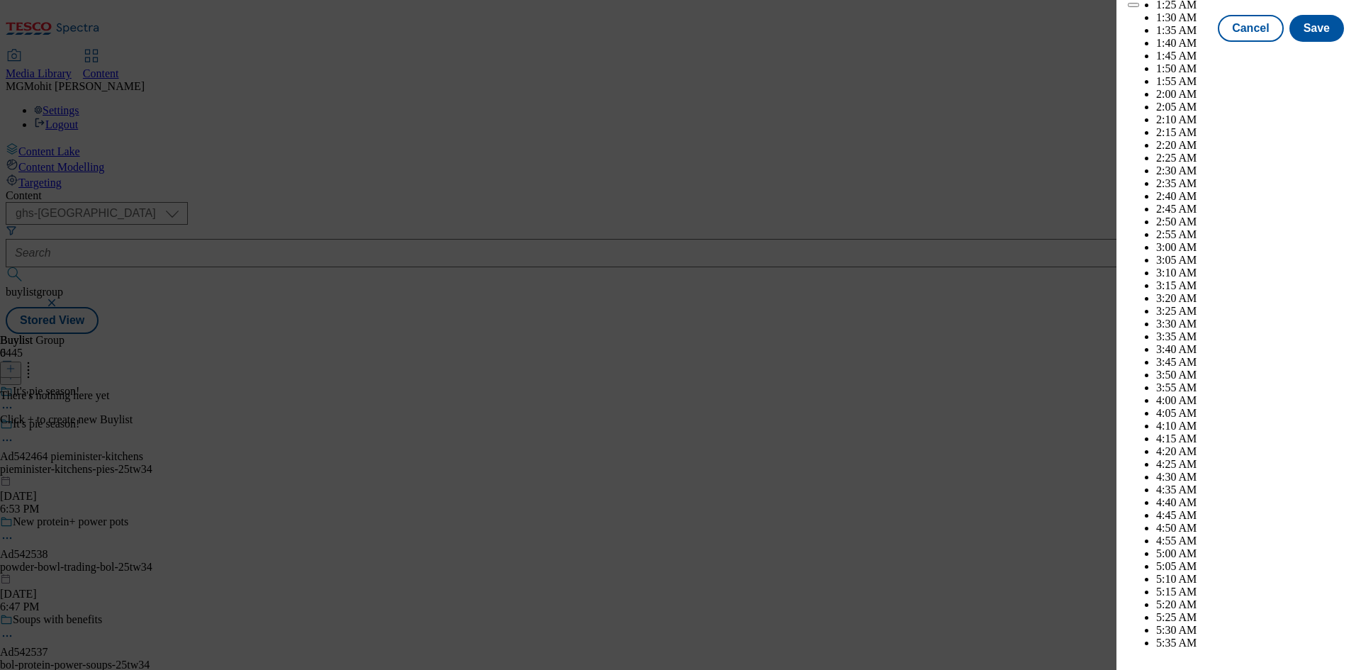
scroll to position [5920, 0]
select select "December"
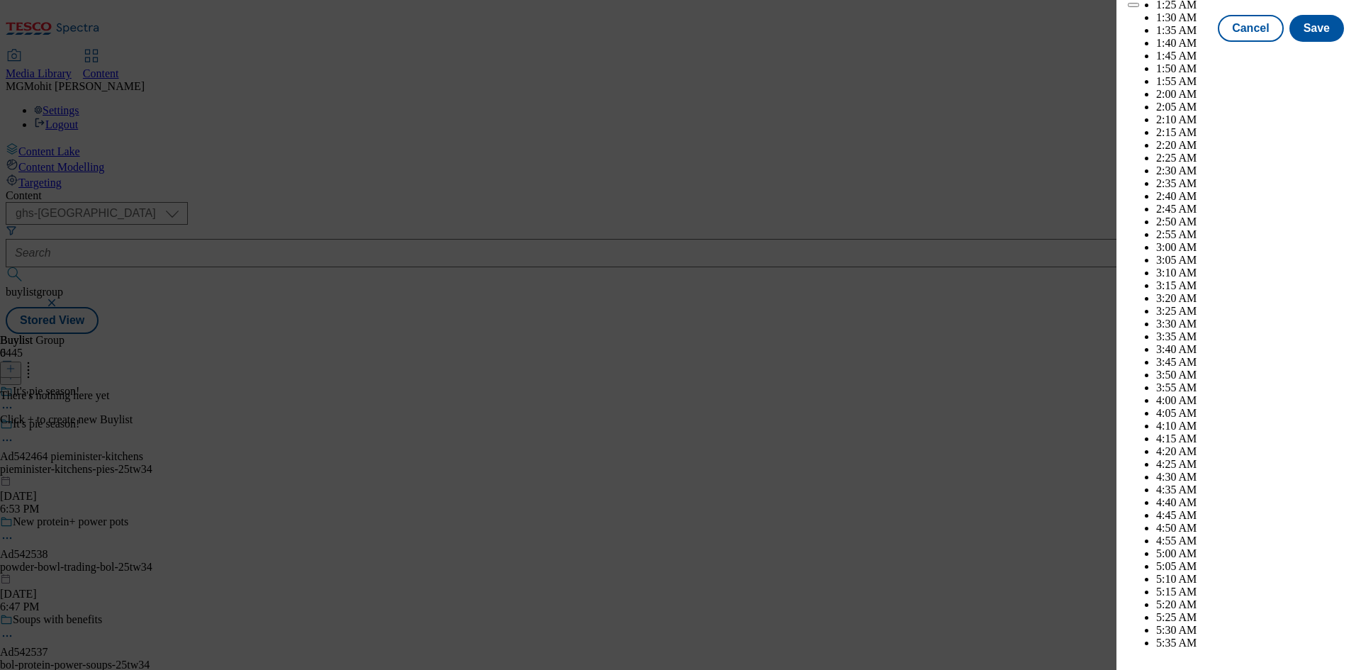
select select "2026"
select select "January"
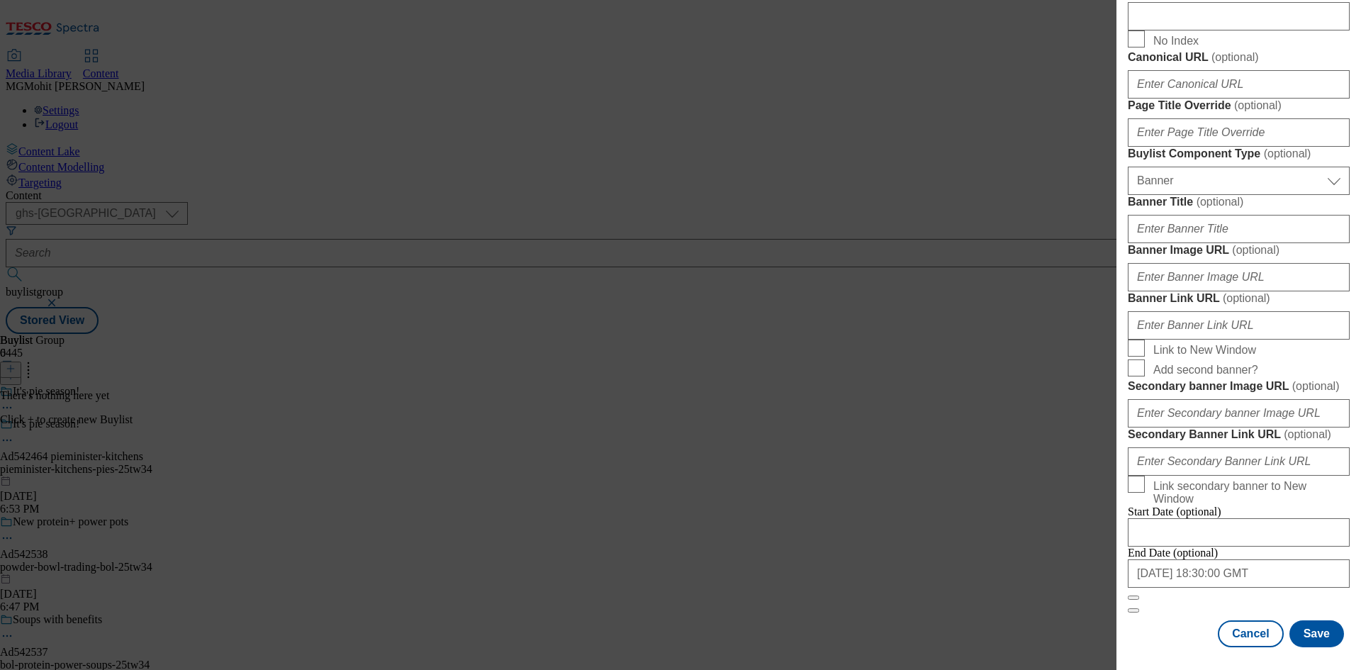
click at [1177, 627] on div "Cancel Save" at bounding box center [1239, 633] width 222 height 27
click at [1308, 640] on button "Save" at bounding box center [1316, 633] width 55 height 27
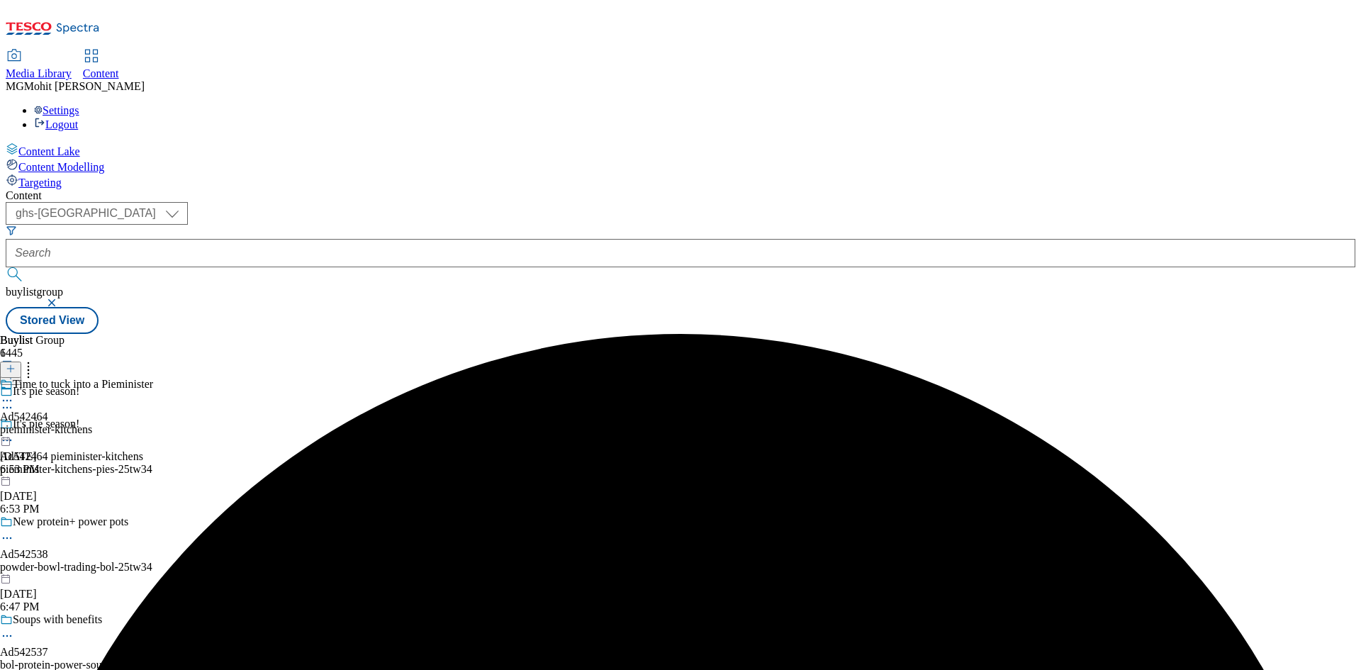
click at [153, 423] on div "pieminister-kitchens" at bounding box center [76, 429] width 153 height 13
click at [11, 365] on line at bounding box center [11, 368] width 0 height 7
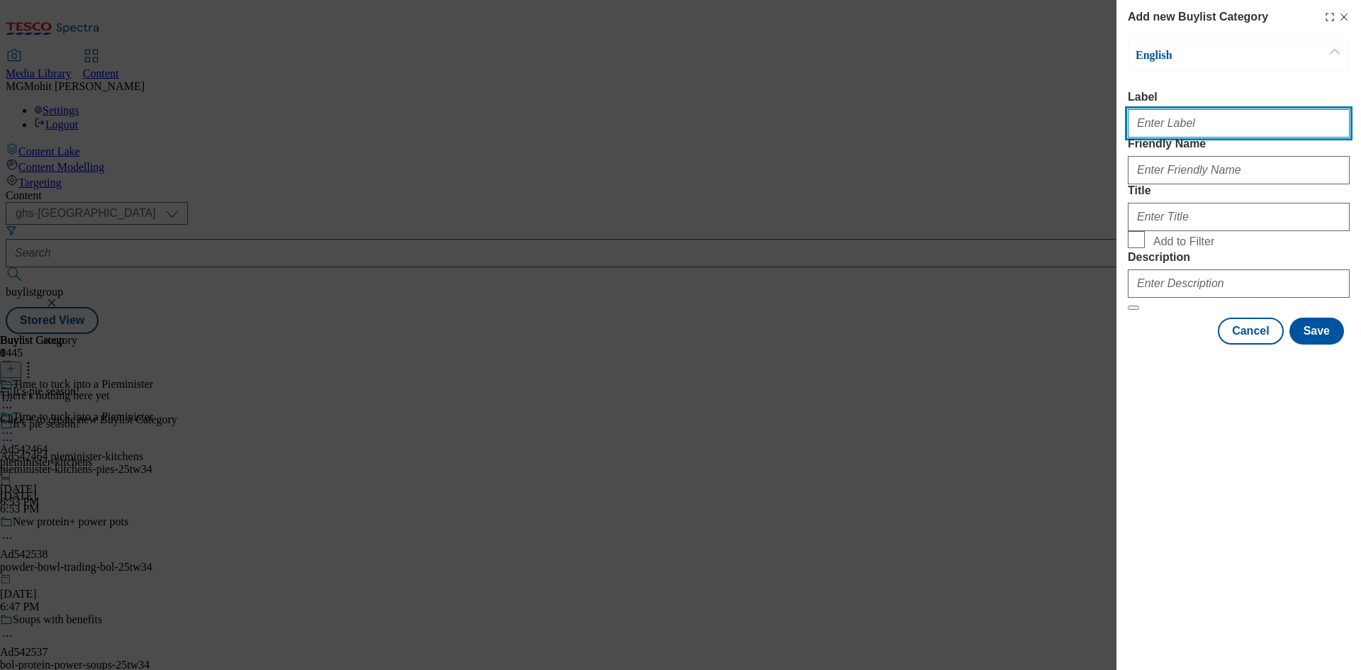
click at [1207, 135] on input "Label" at bounding box center [1239, 123] width 222 height 28
paste input "Ad542464"
type input "Ad542464"
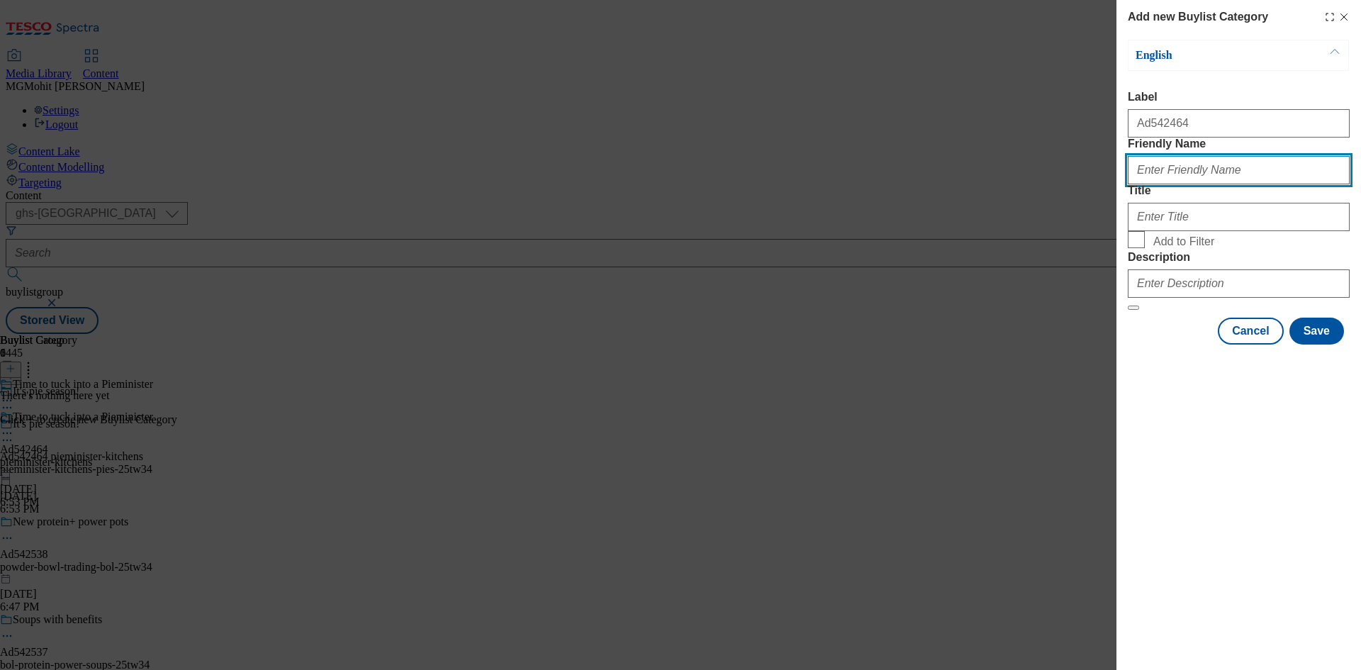
paste input "pieminister-kitchens-pies"
type input "pieminister-kitchens-pies"
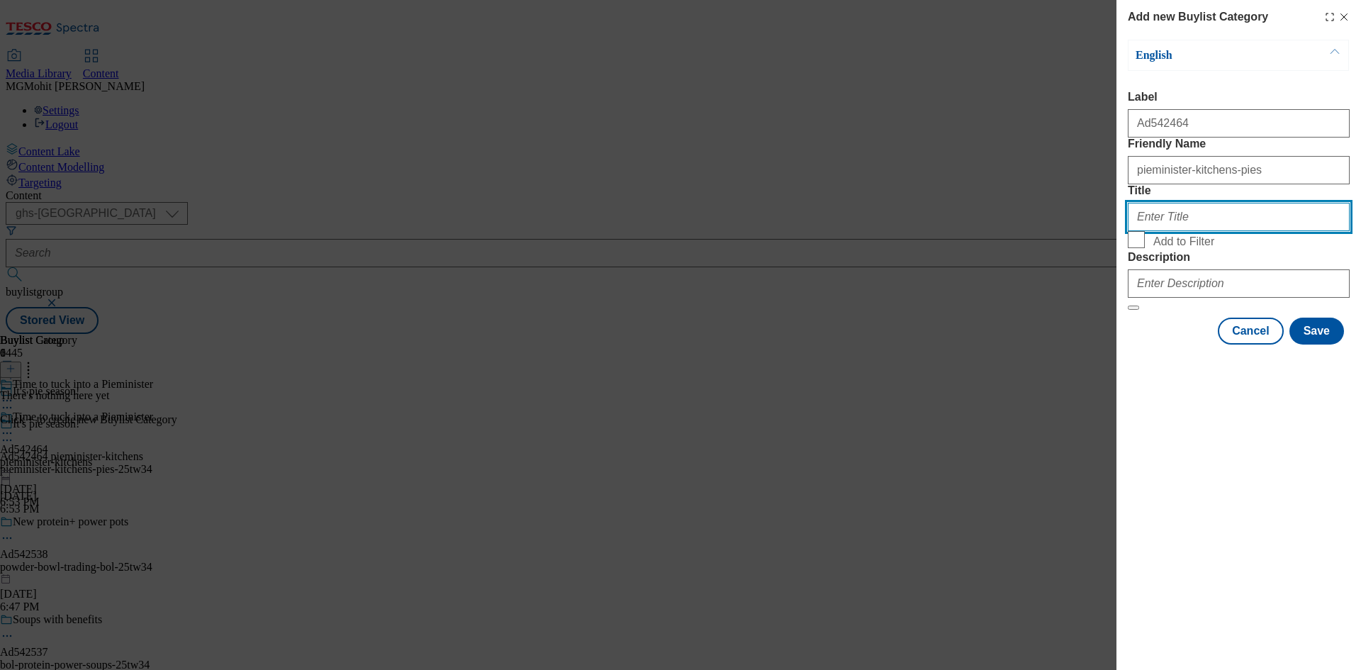
paste input "Pieminister Kitchens"
type input "Pieminister Kitchens"
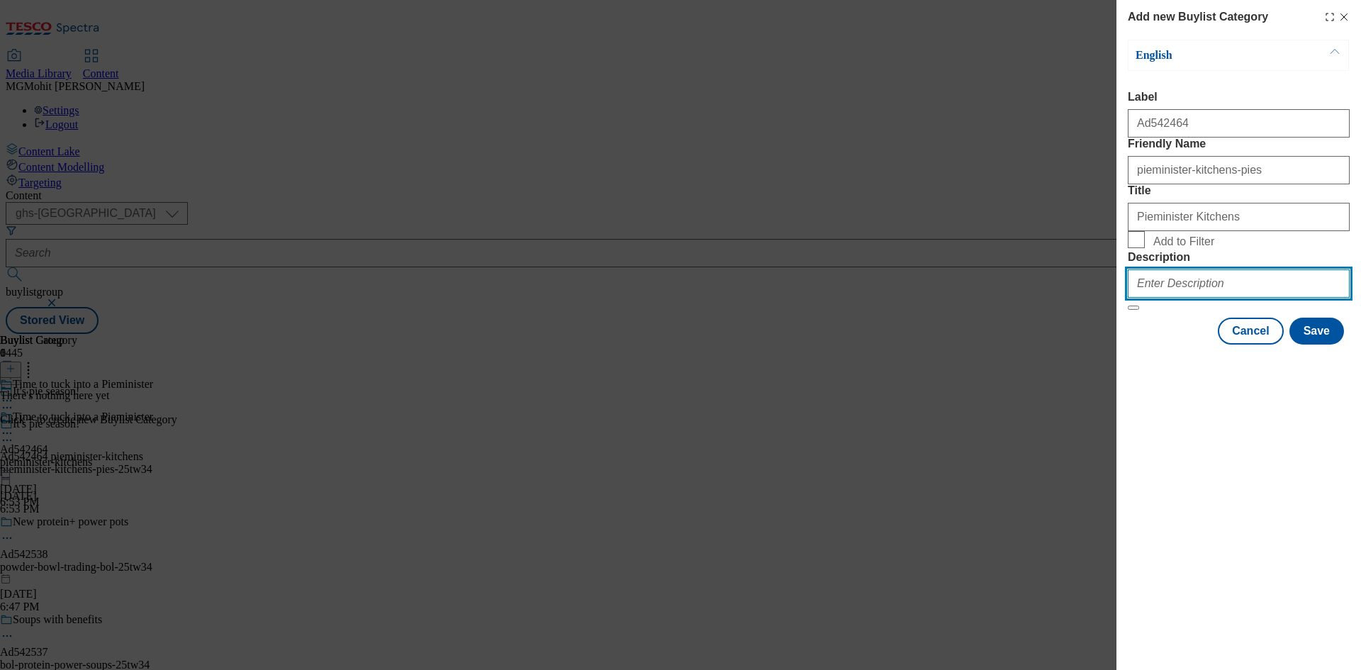
click at [1194, 298] on input "Description" at bounding box center [1239, 283] width 222 height 28
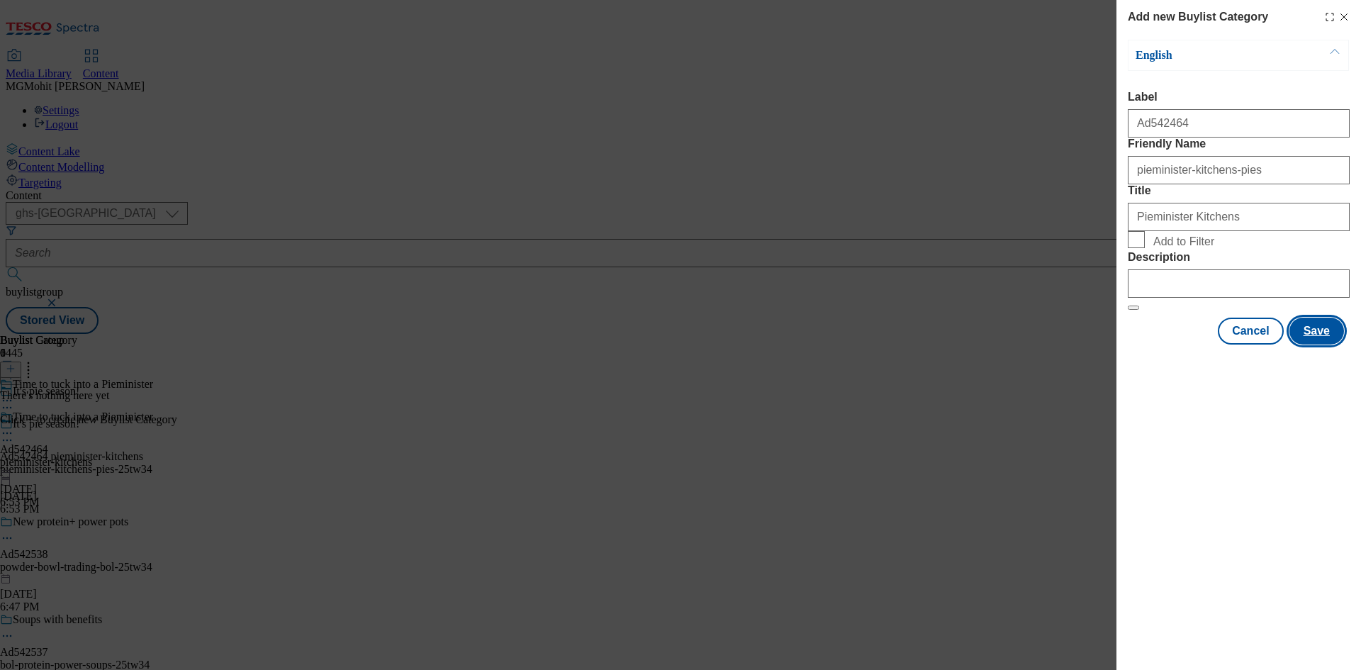
click at [1313, 344] on button "Save" at bounding box center [1316, 331] width 55 height 27
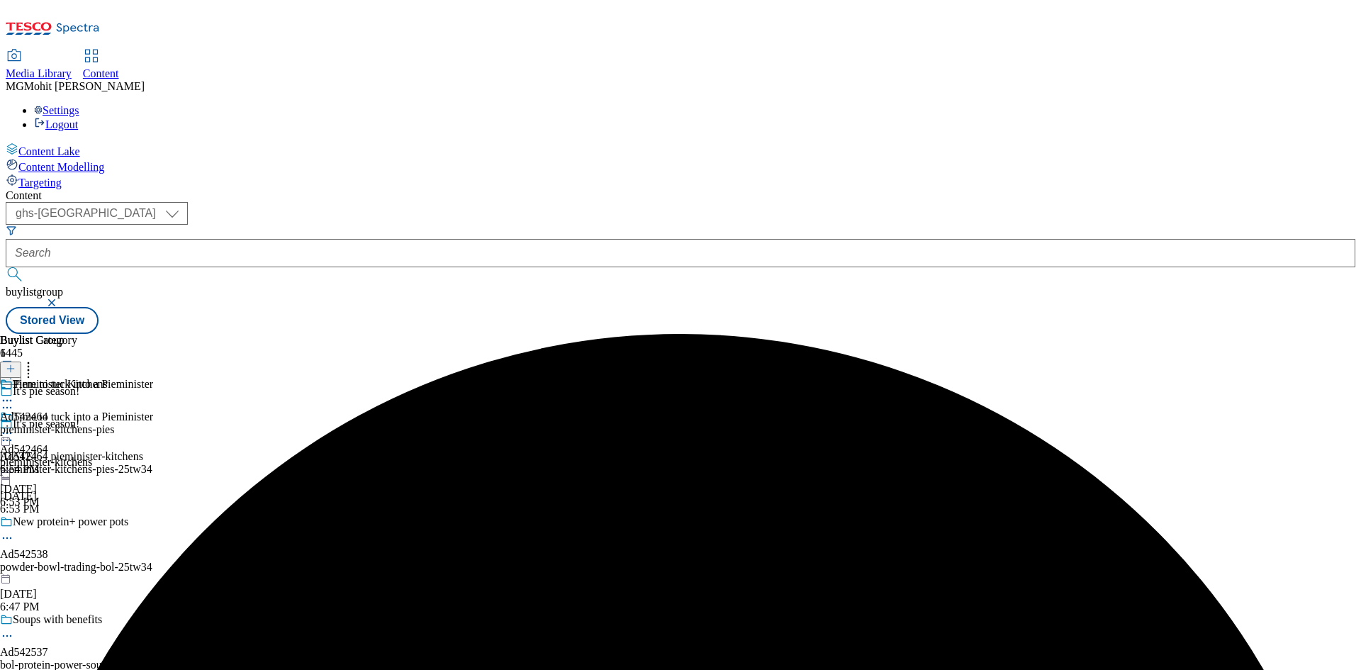
click at [114, 423] on div "pieminister-kitchens-pies" at bounding box center [57, 429] width 114 height 13
click at [16, 364] on icon at bounding box center [11, 369] width 10 height 10
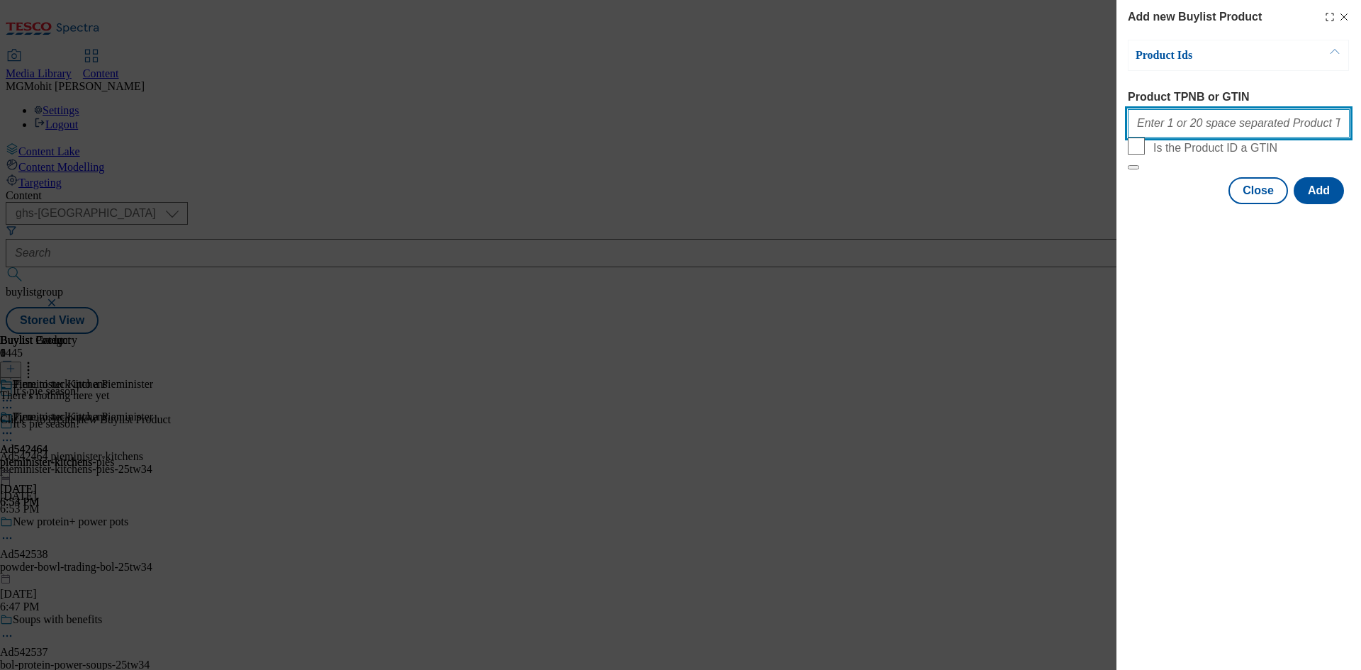
click at [1194, 125] on input "Product TPNB or GTIN" at bounding box center [1239, 123] width 222 height 28
paste input "265213302 275075576 281137898 318276935"
type input "265213302 275075576 281137898 318276935"
click at [1314, 204] on button "Add" at bounding box center [1319, 190] width 50 height 27
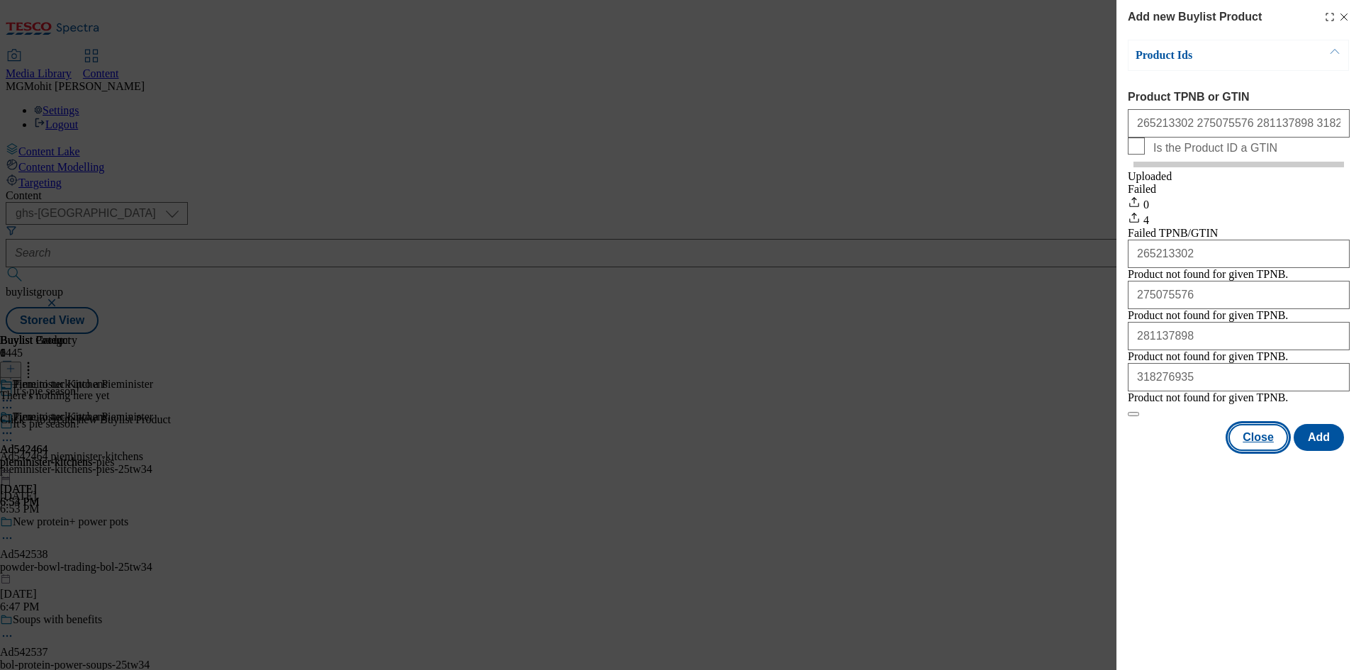
click at [1263, 451] on button "Close" at bounding box center [1258, 437] width 60 height 27
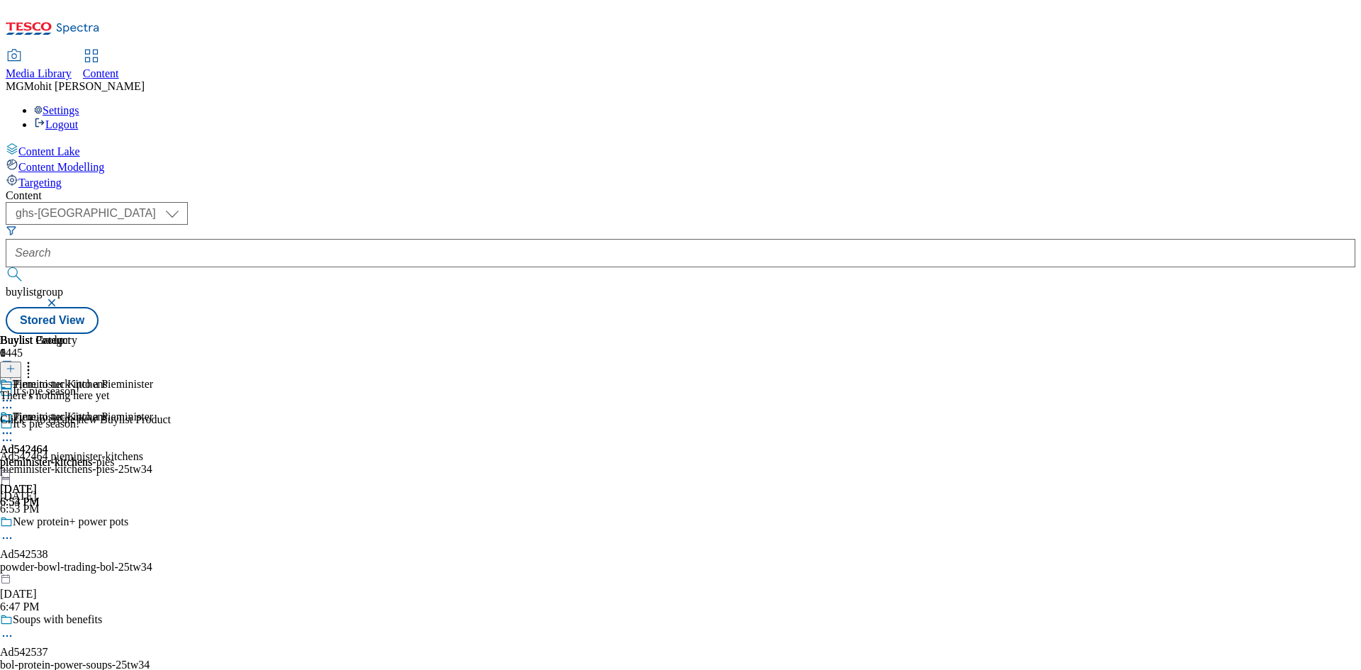
click at [16, 364] on icon at bounding box center [11, 369] width 10 height 10
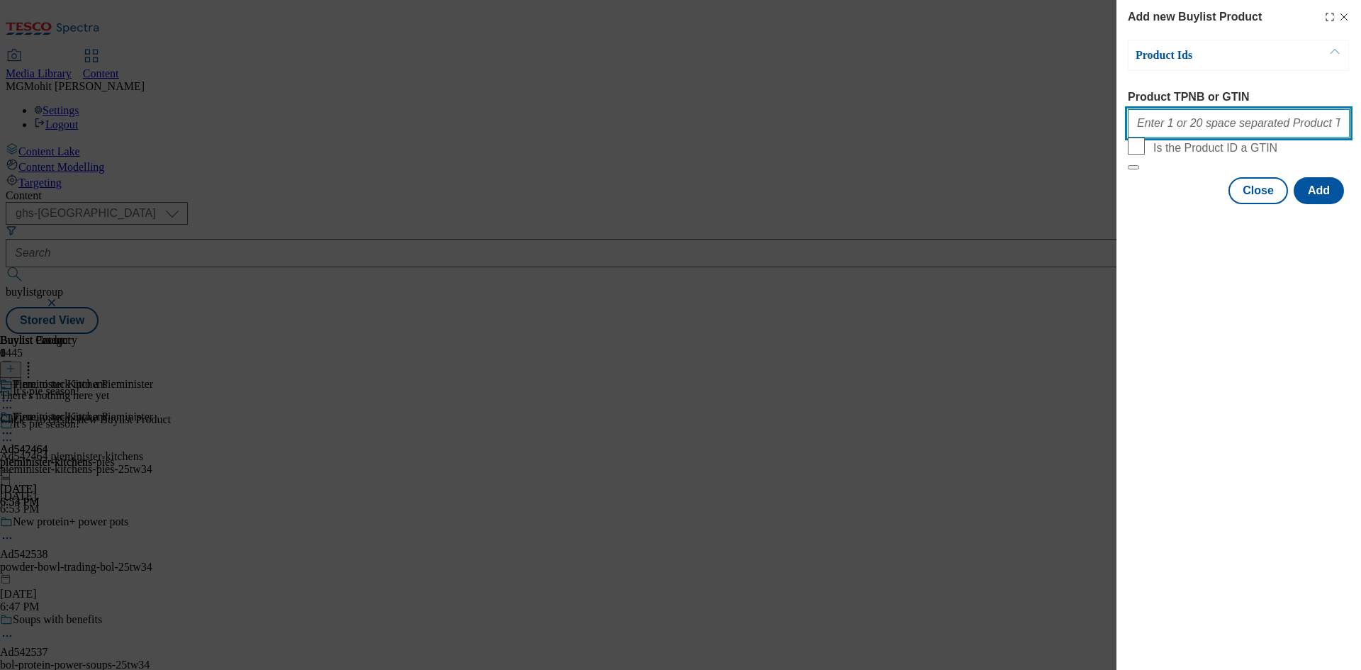
click at [1181, 127] on input "Product TPNB or GTIN" at bounding box center [1239, 123] width 222 height 28
paste input "265213302 275075576 281137898 318276935"
type input "265213302 275075576 281137898 318276935"
click at [1321, 204] on button "Add" at bounding box center [1319, 190] width 50 height 27
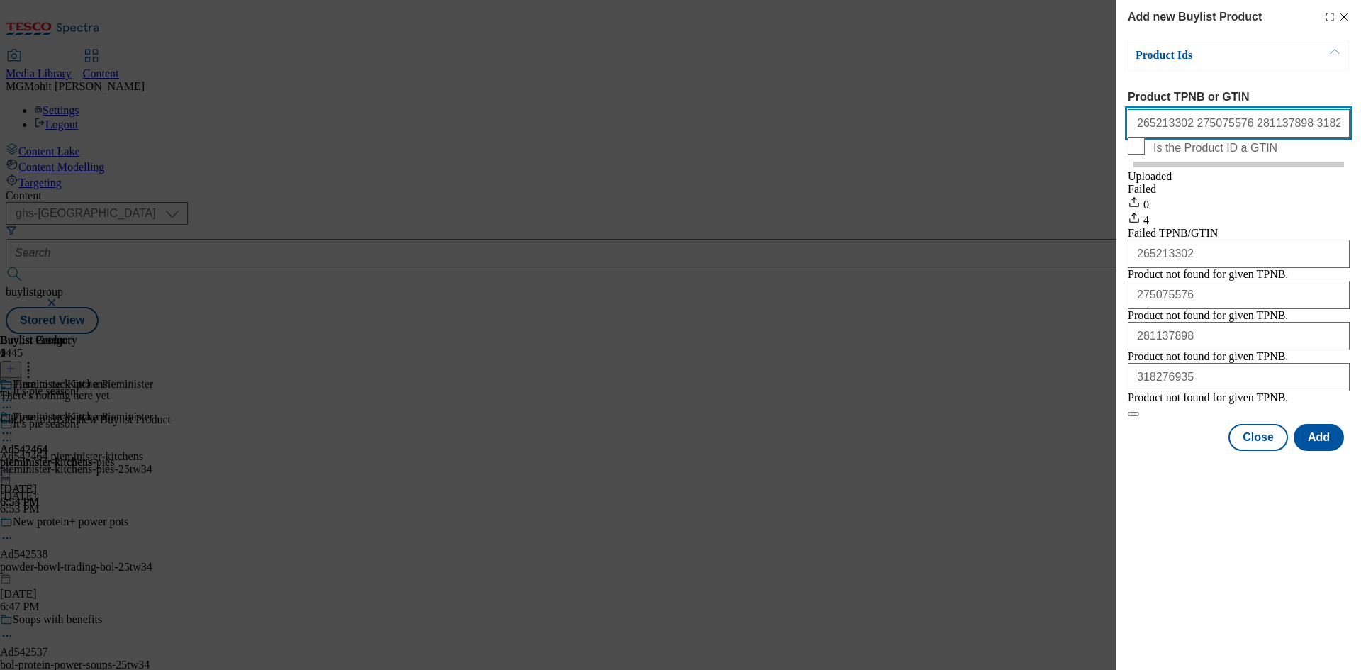
click at [1174, 131] on input "265213302 275075576 281137898 318276935" at bounding box center [1239, 123] width 222 height 28
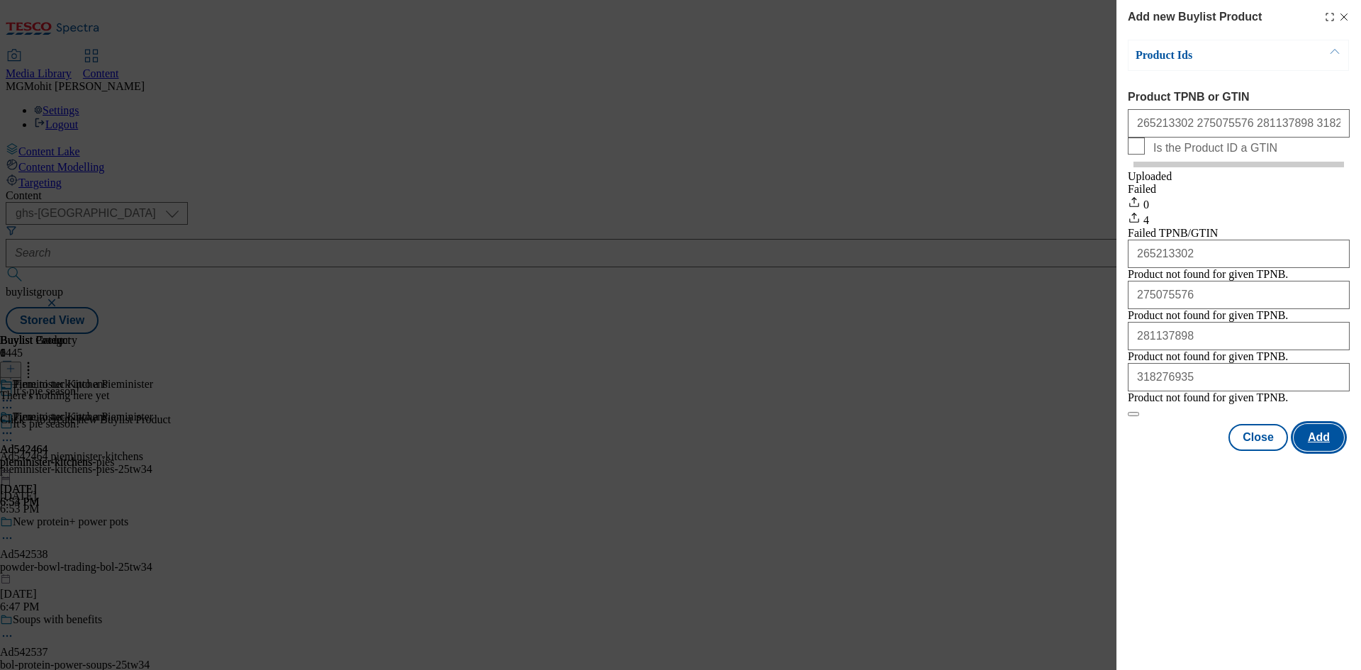
click at [1328, 451] on button "Add" at bounding box center [1319, 437] width 50 height 27
click at [1260, 451] on button "Close" at bounding box center [1258, 437] width 60 height 27
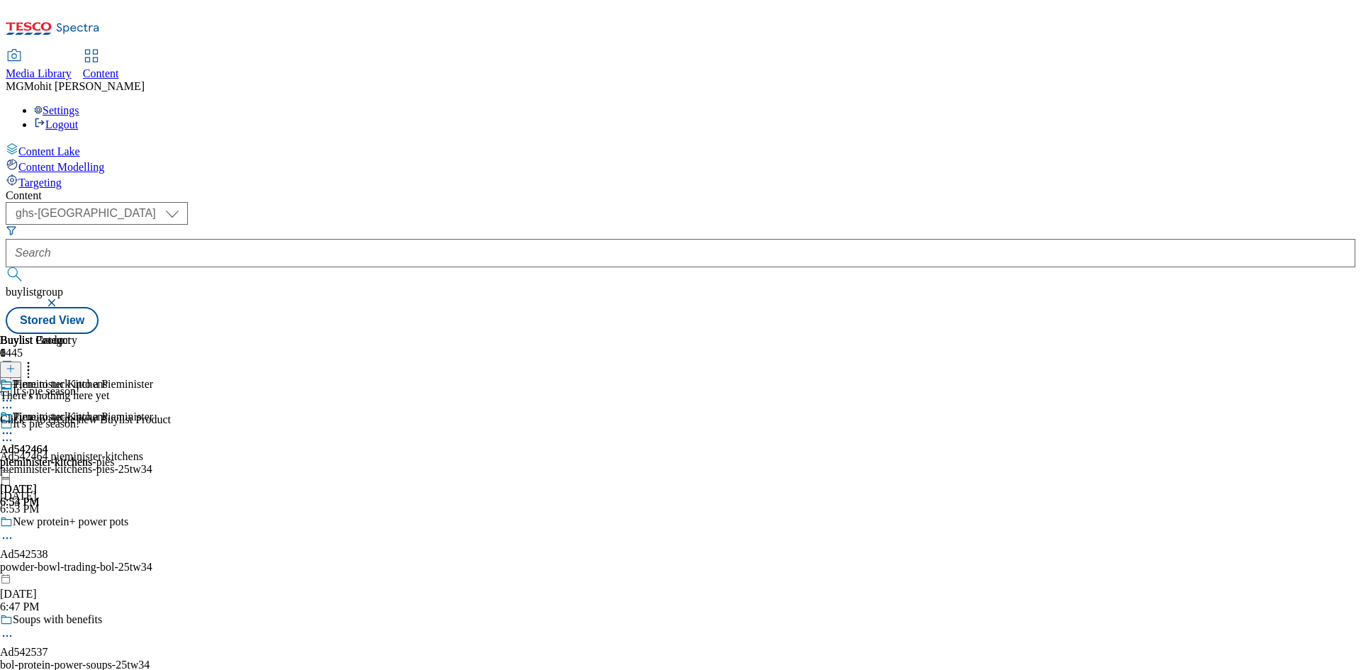
click at [14, 426] on icon at bounding box center [7, 433] width 14 height 14
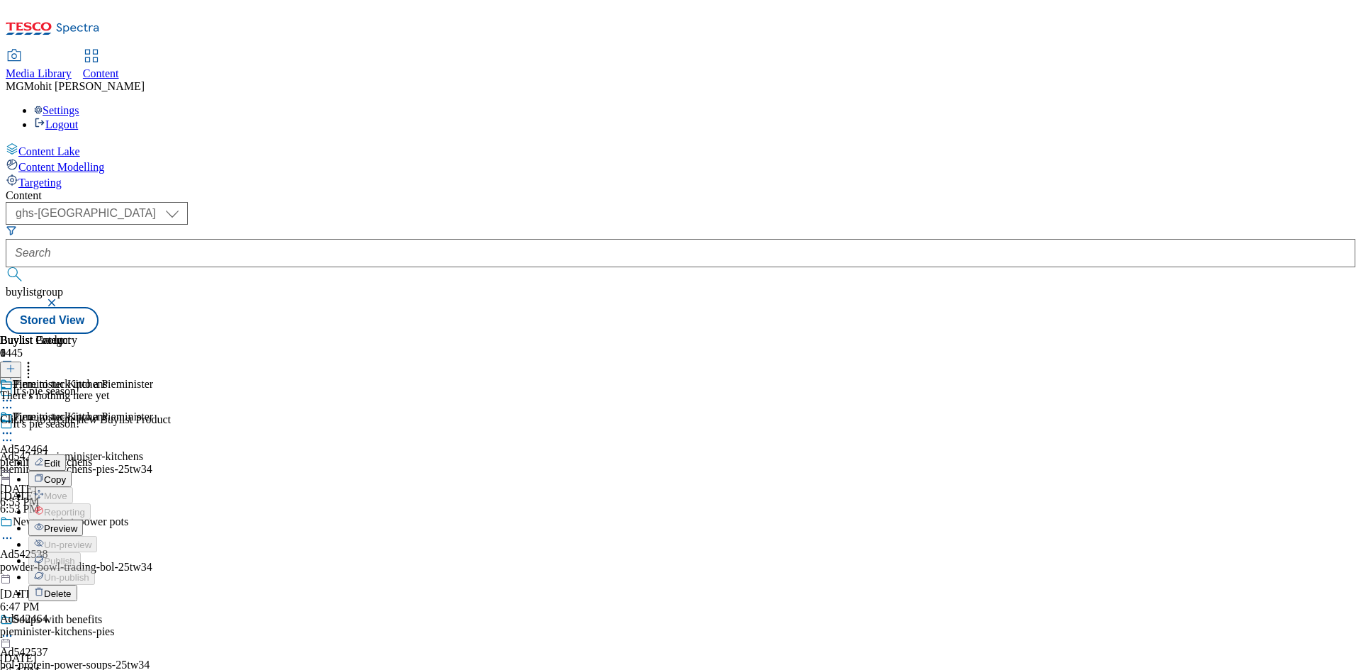
click at [77, 523] on span "Preview" at bounding box center [60, 528] width 33 height 11
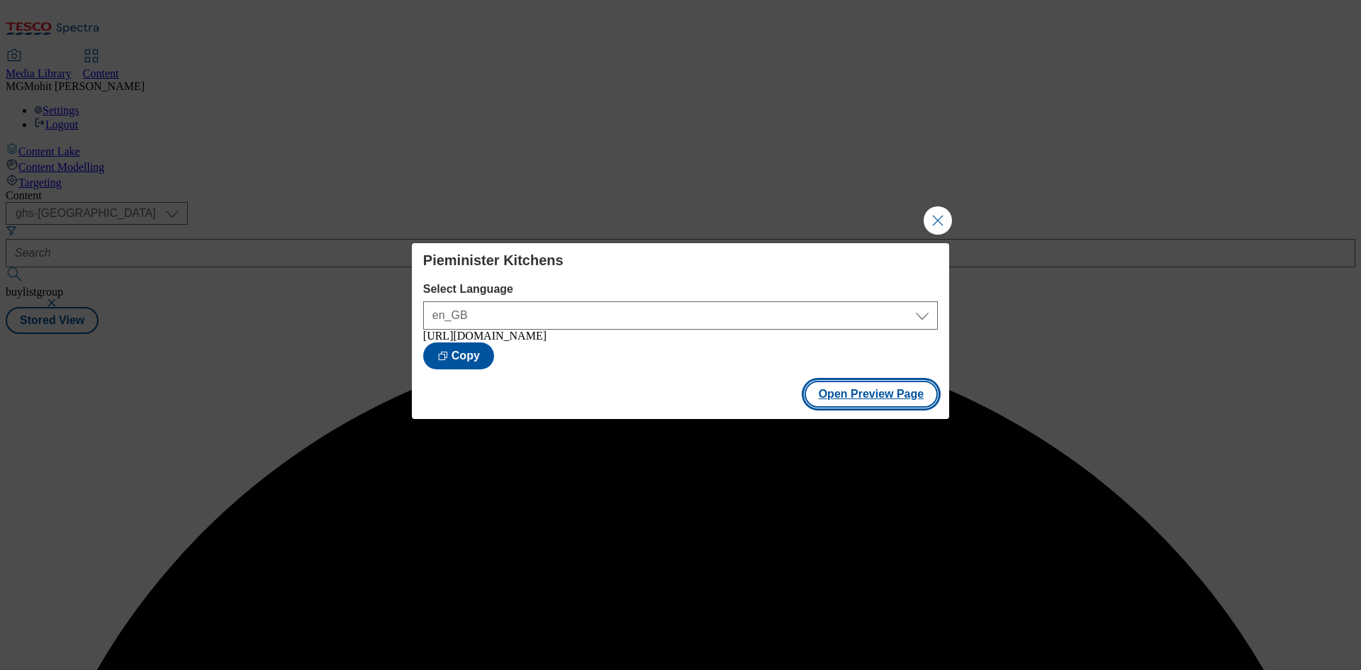
click at [839, 403] on button "Open Preview Page" at bounding box center [872, 394] width 134 height 27
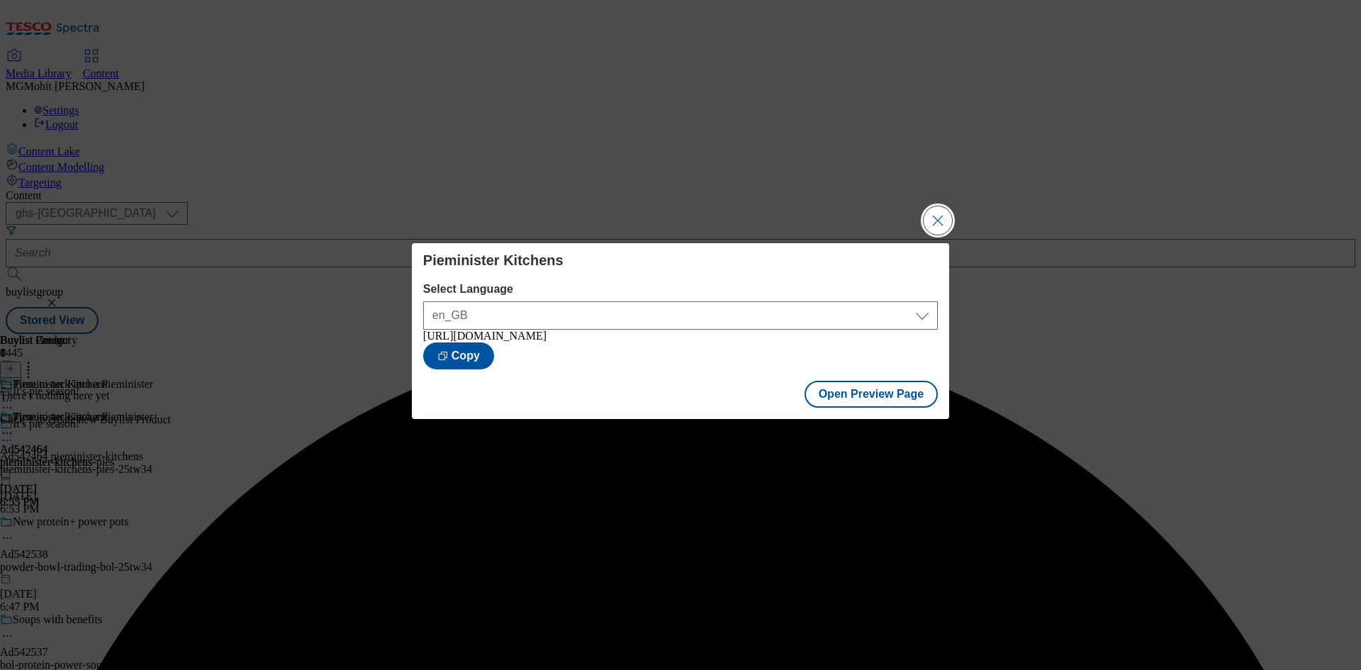
click at [939, 214] on button "Close Modal" at bounding box center [938, 220] width 28 height 28
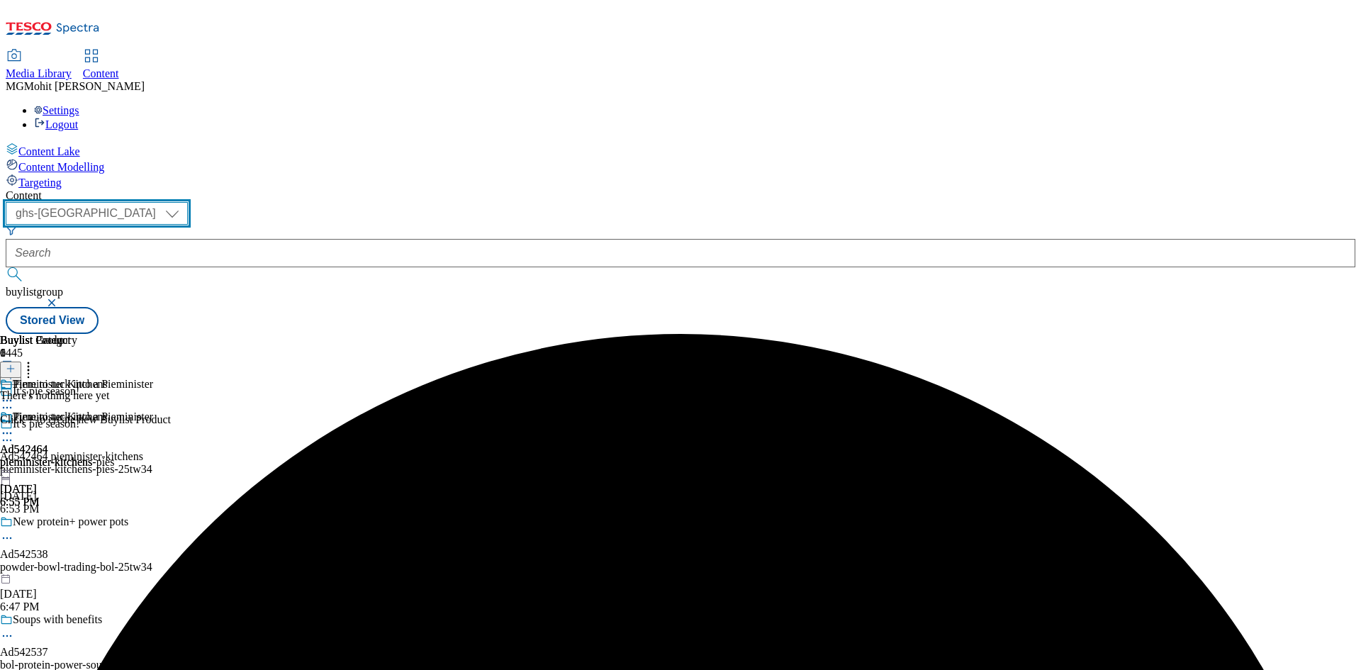
drag, startPoint x: 242, startPoint y: 108, endPoint x: 244, endPoint y: 123, distance: 15.0
click at [188, 202] on select "ghs-roi ghs-[GEOGRAPHIC_DATA]" at bounding box center [97, 213] width 182 height 23
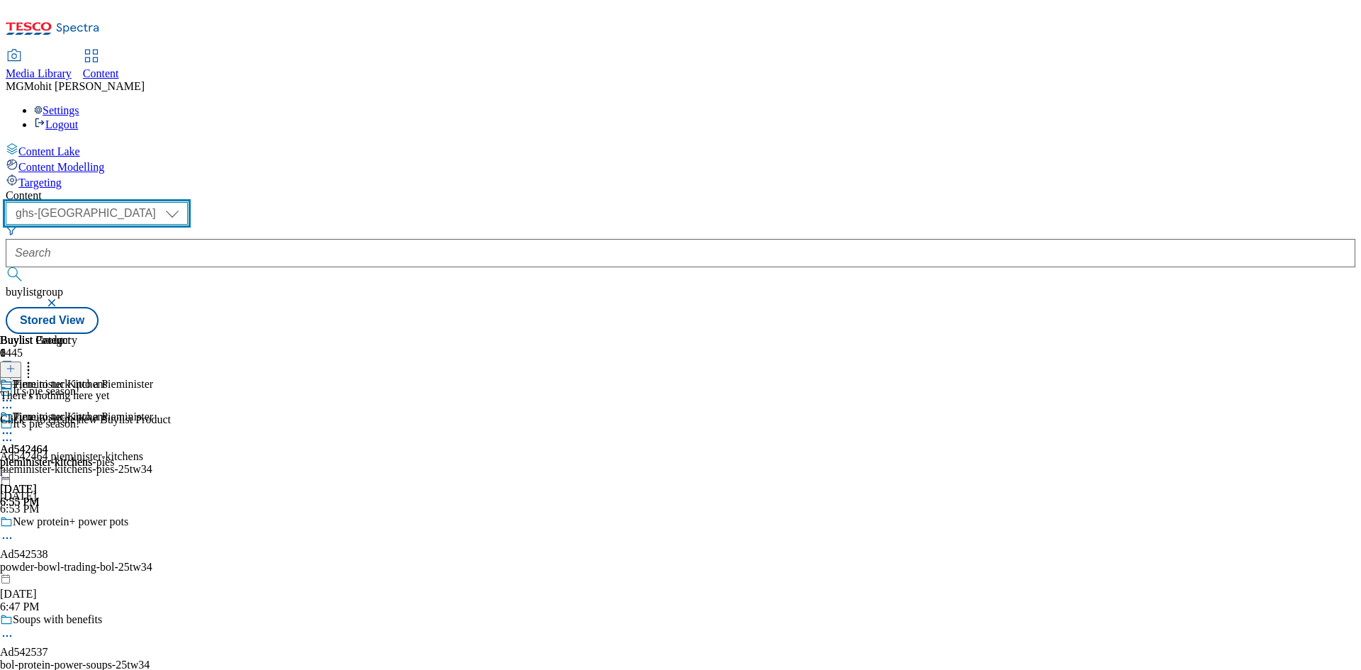
select select "ghs-roi"
click at [184, 202] on select "ghs-roi ghs-[GEOGRAPHIC_DATA]" at bounding box center [97, 213] width 182 height 23
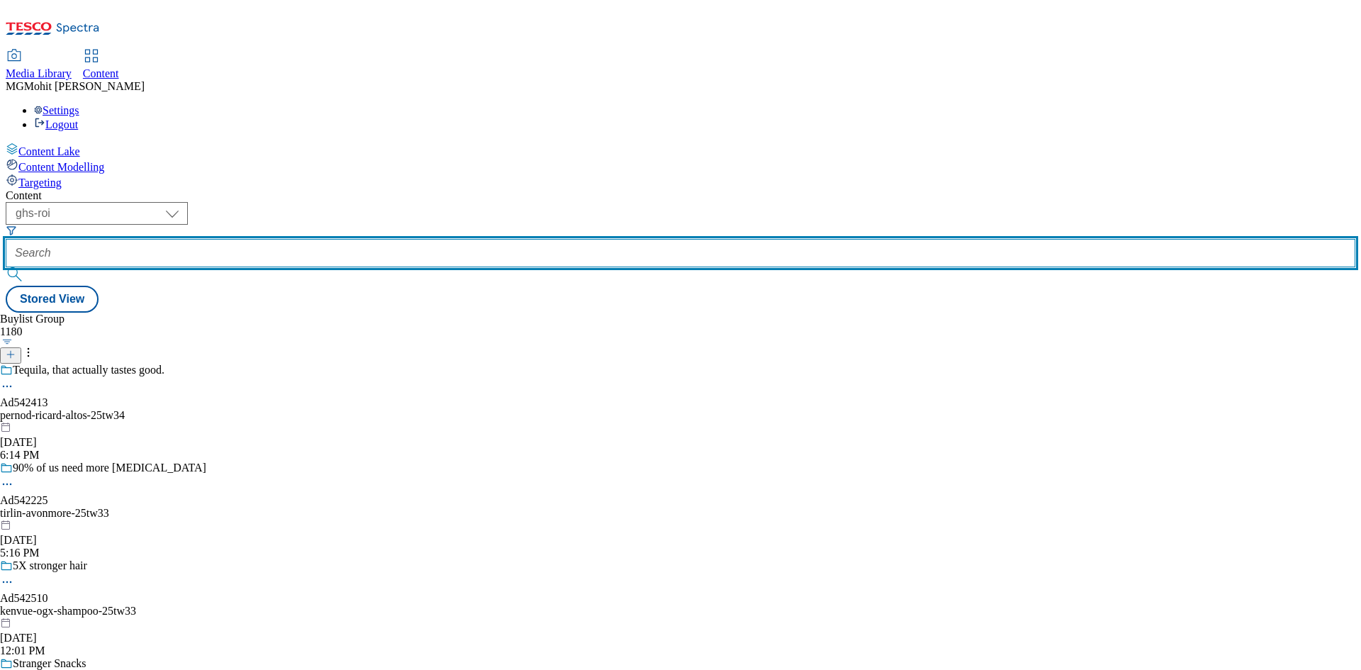
click at [342, 239] on input "text" at bounding box center [681, 253] width 1350 height 28
paste input "542413"
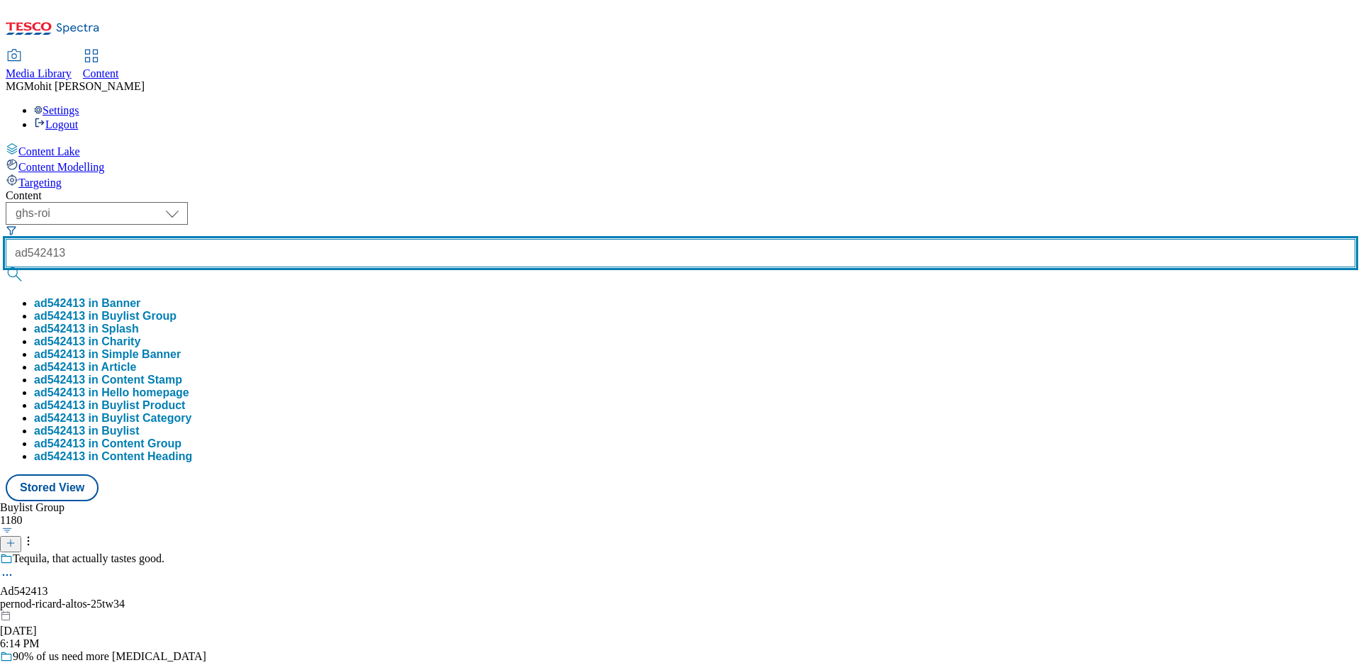
type input "ad542413"
click at [6, 267] on button "submit" at bounding box center [16, 274] width 20 height 14
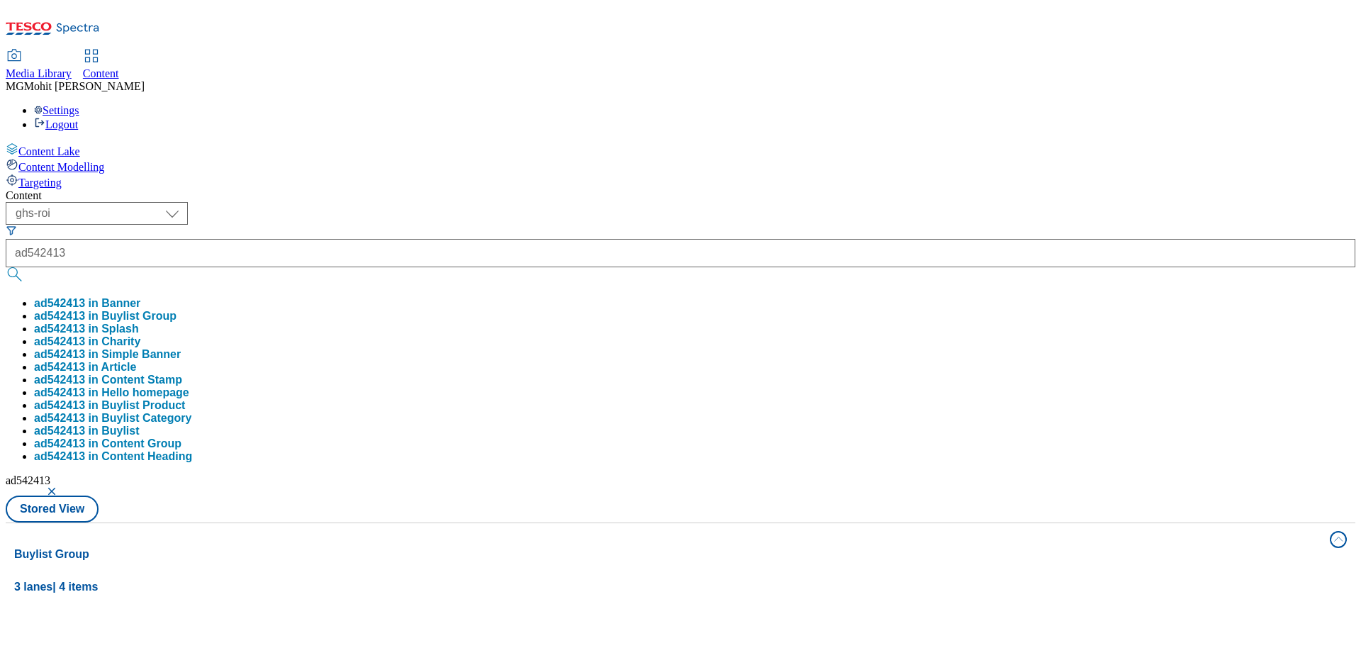
click at [18, 189] on div "Content Lake Content Modelling Targeting" at bounding box center [681, 165] width 1350 height 47
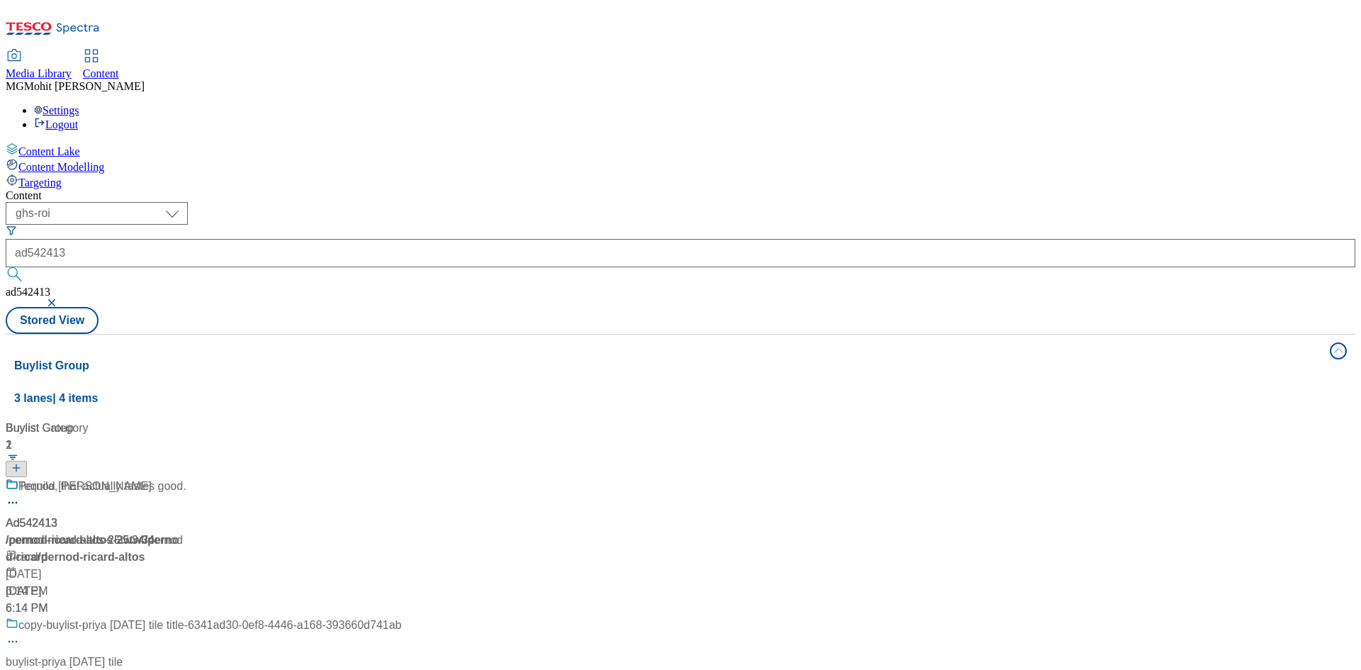
click at [183, 532] on div "/ pernod-ricard-altos-25tw34 / pernod-ricard" at bounding box center [94, 549] width 177 height 34
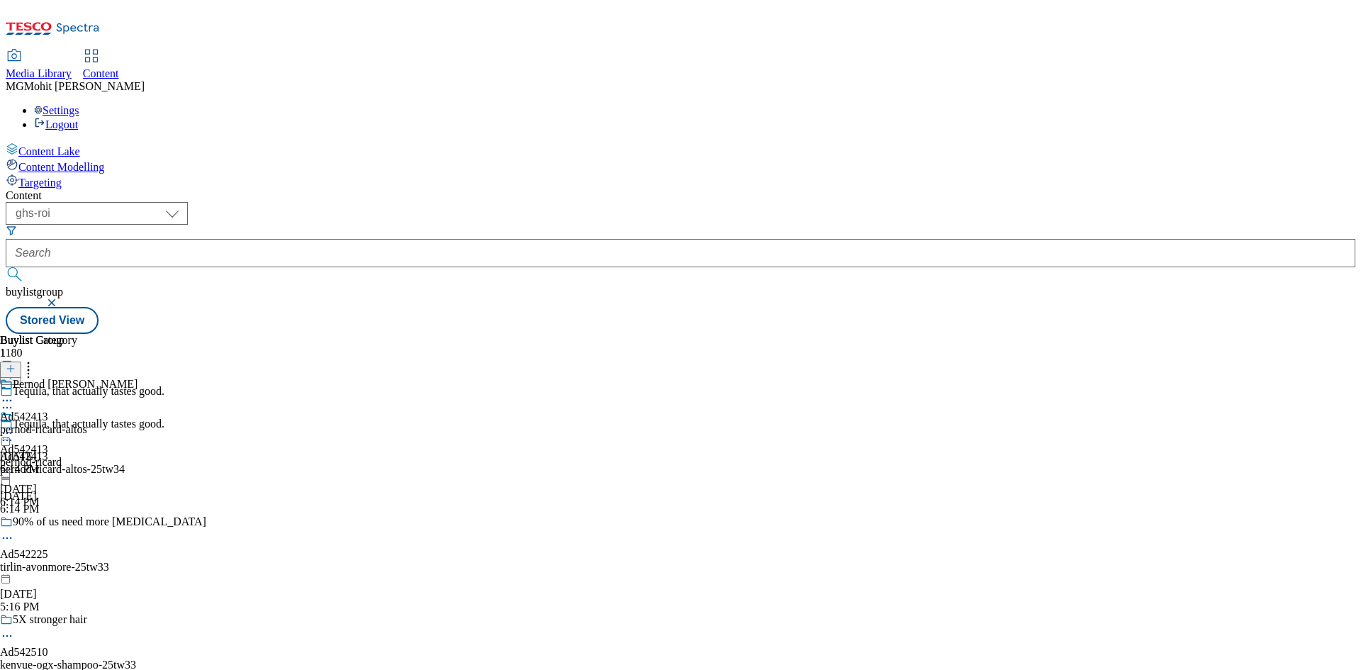
click at [14, 393] on icon at bounding box center [7, 400] width 14 height 14
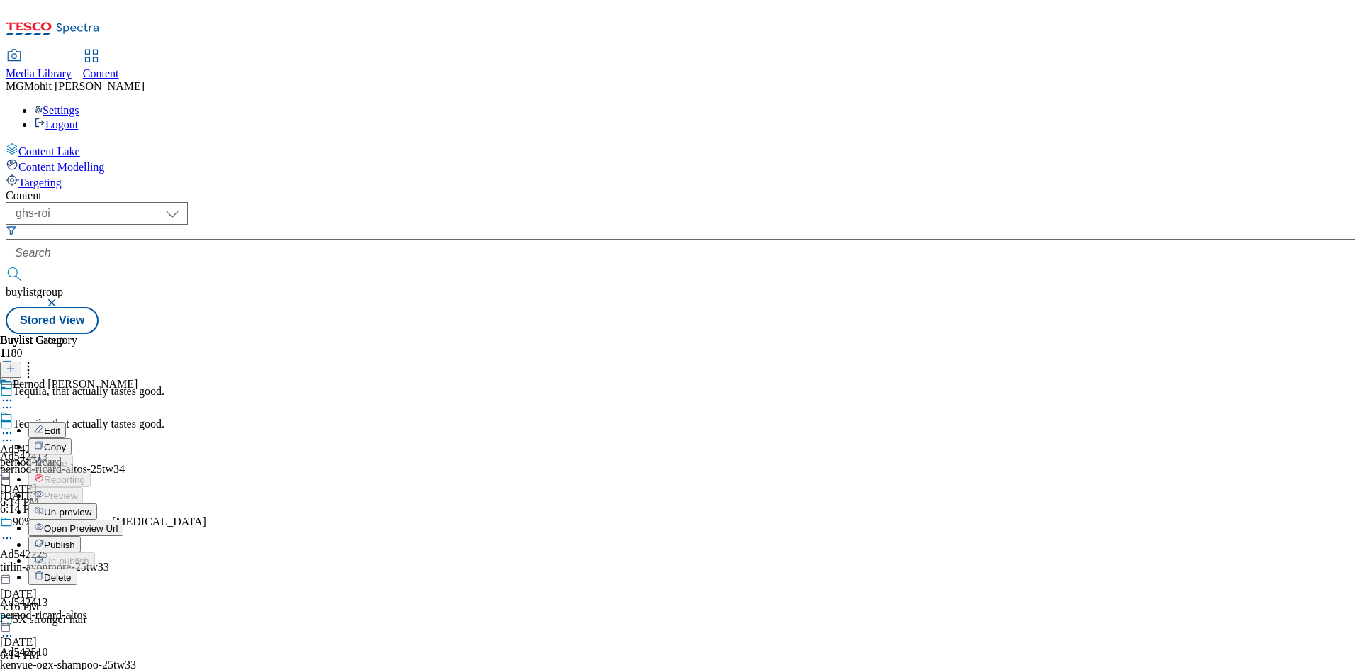
click at [60, 425] on span "Edit" at bounding box center [52, 430] width 16 height 11
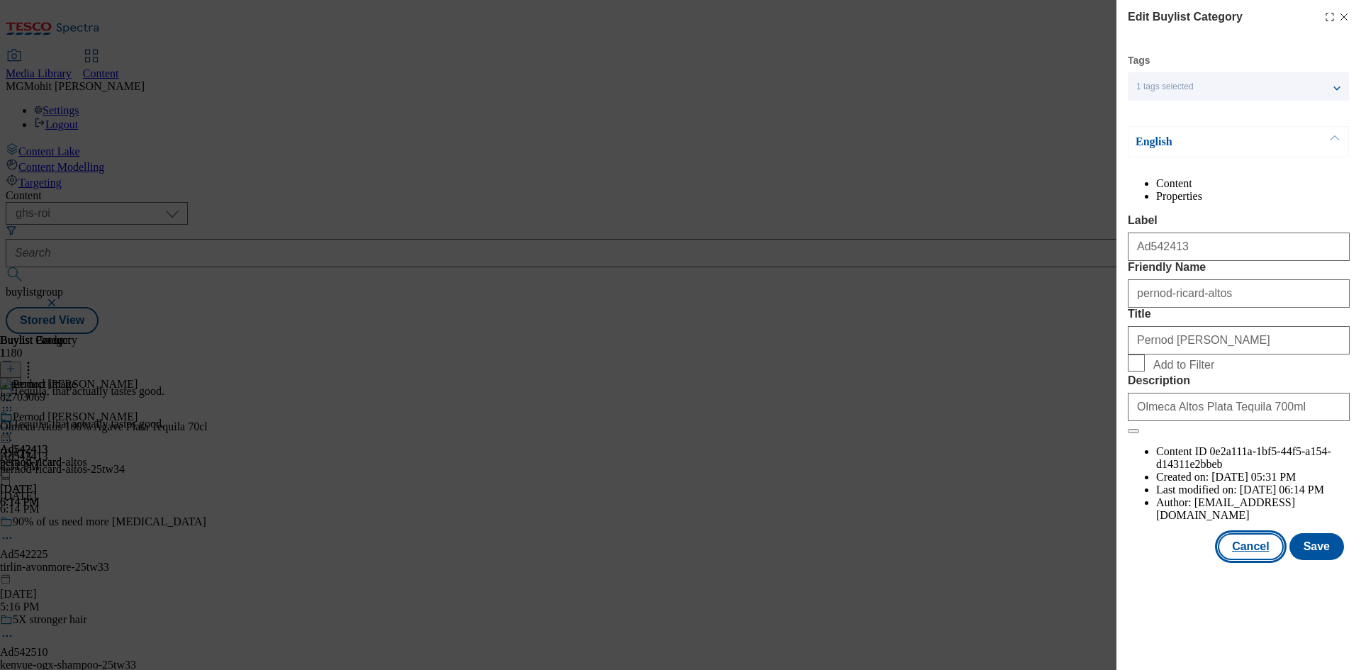
click at [1245, 560] on button "Cancel" at bounding box center [1250, 546] width 65 height 27
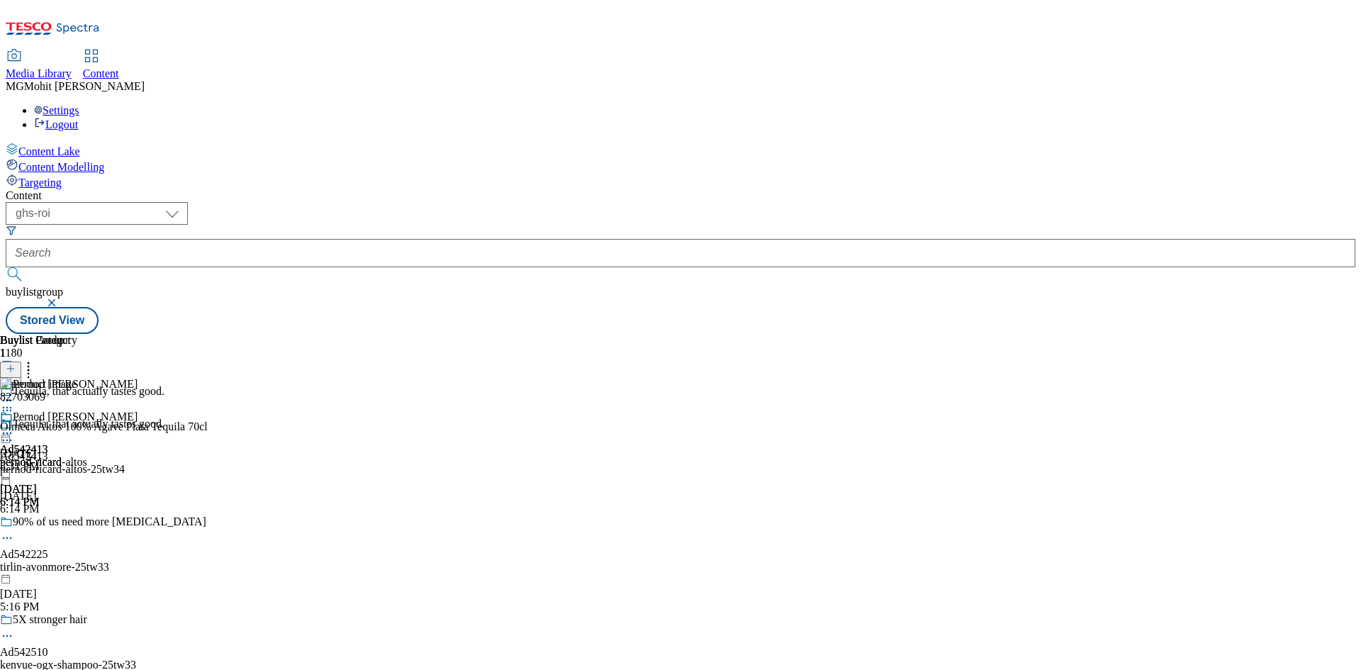
click at [14, 426] on icon at bounding box center [7, 433] width 14 height 14
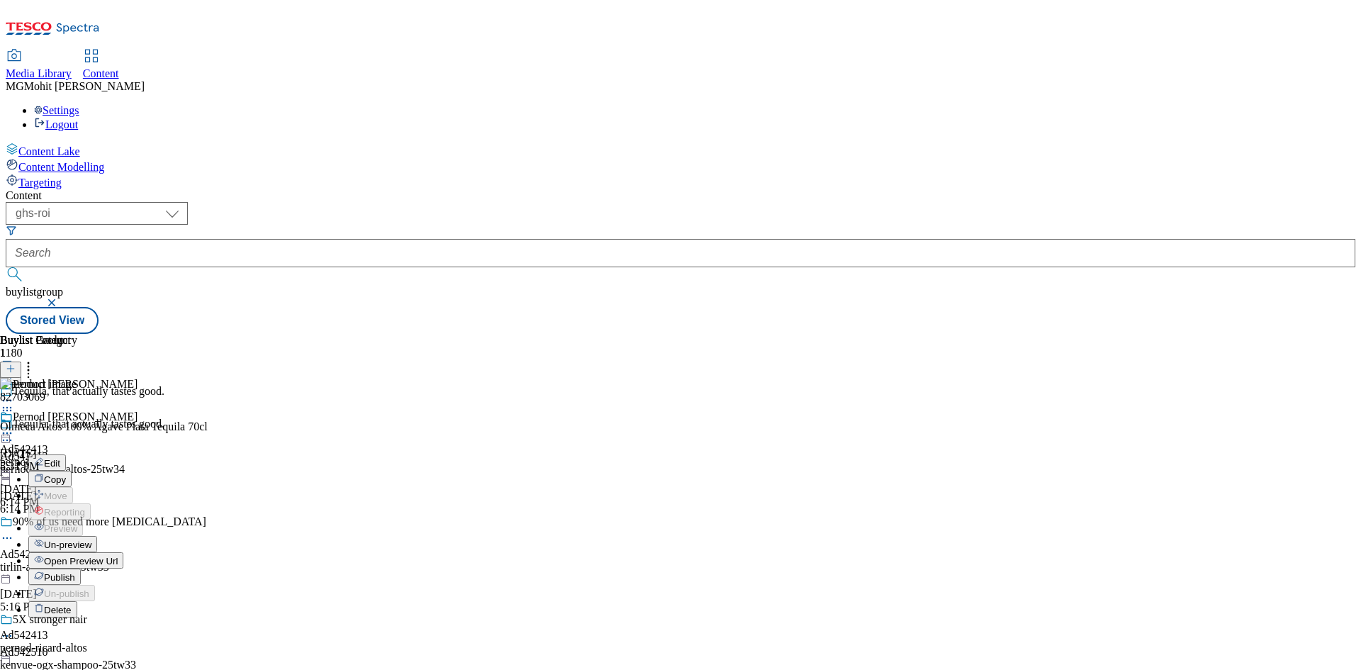
click at [60, 458] on span "Edit" at bounding box center [52, 463] width 16 height 11
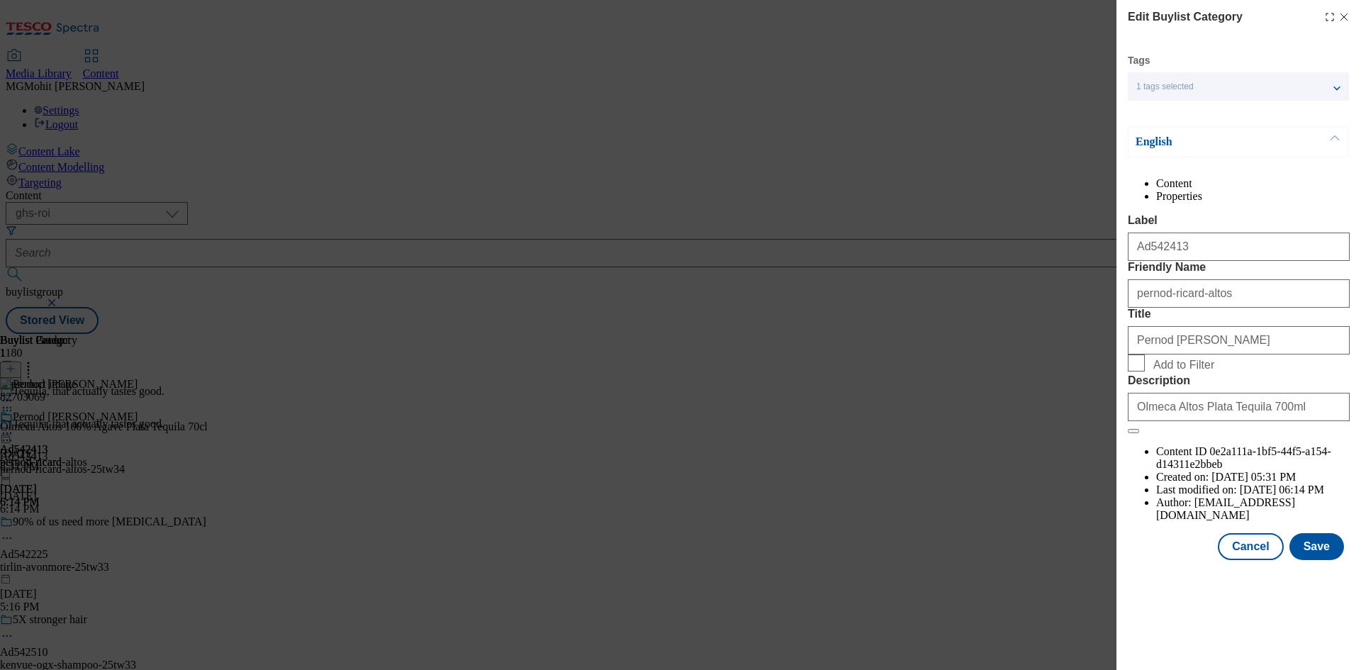
click at [956, 404] on div "Edit Buylist Category Tags 1 tags selected buylist category English Content Pro…" at bounding box center [680, 335] width 1361 height 670
click at [1257, 560] on button "Cancel" at bounding box center [1250, 546] width 65 height 27
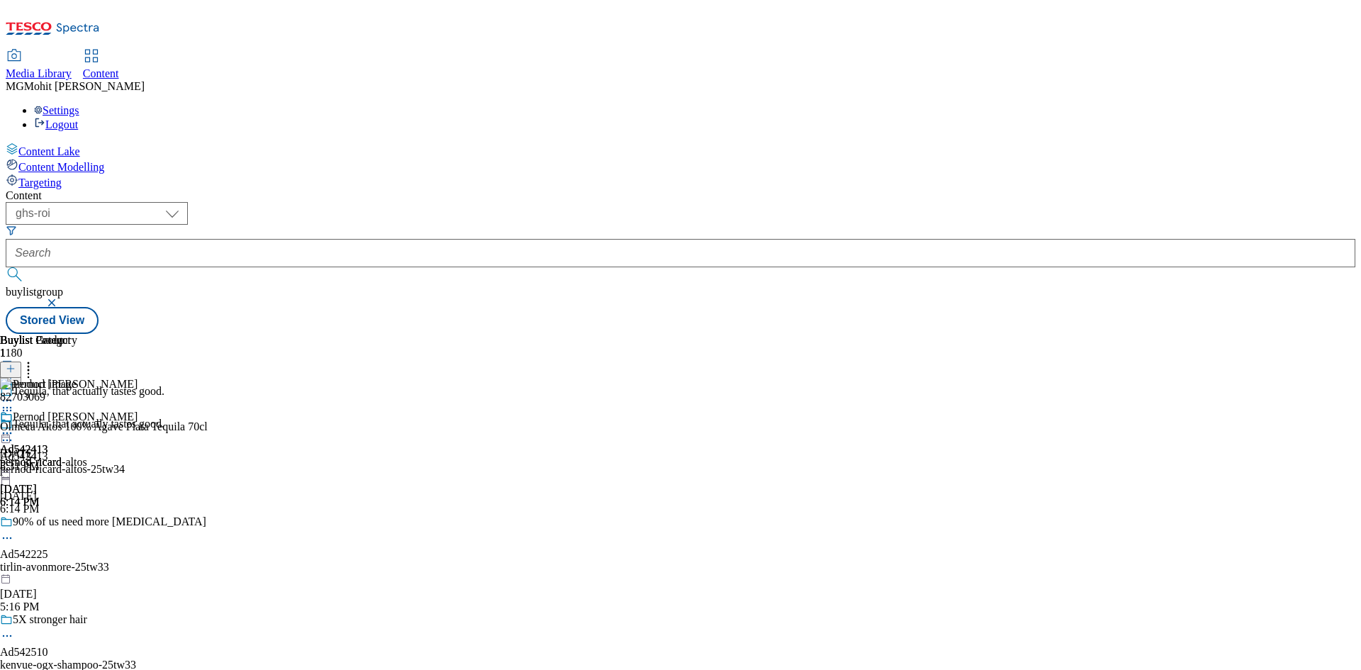
click at [9, 432] on circle at bounding box center [7, 433] width 2 height 2
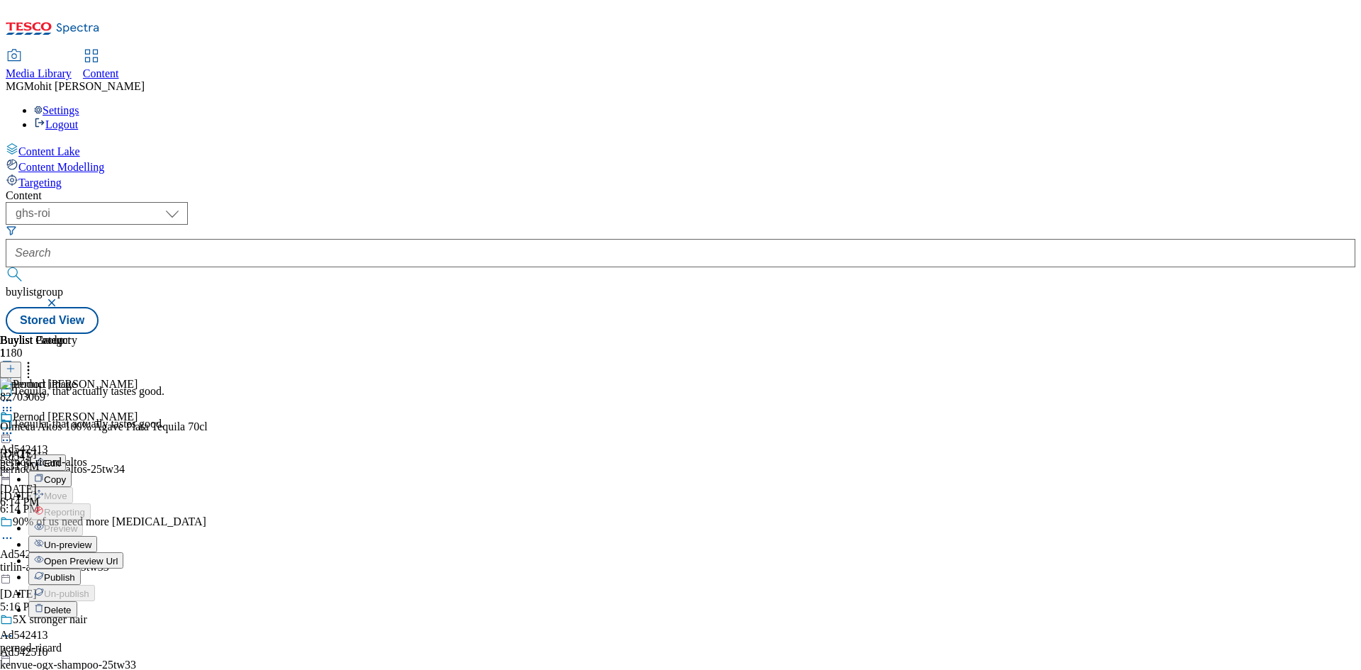
click at [60, 458] on span "Edit" at bounding box center [52, 463] width 16 height 11
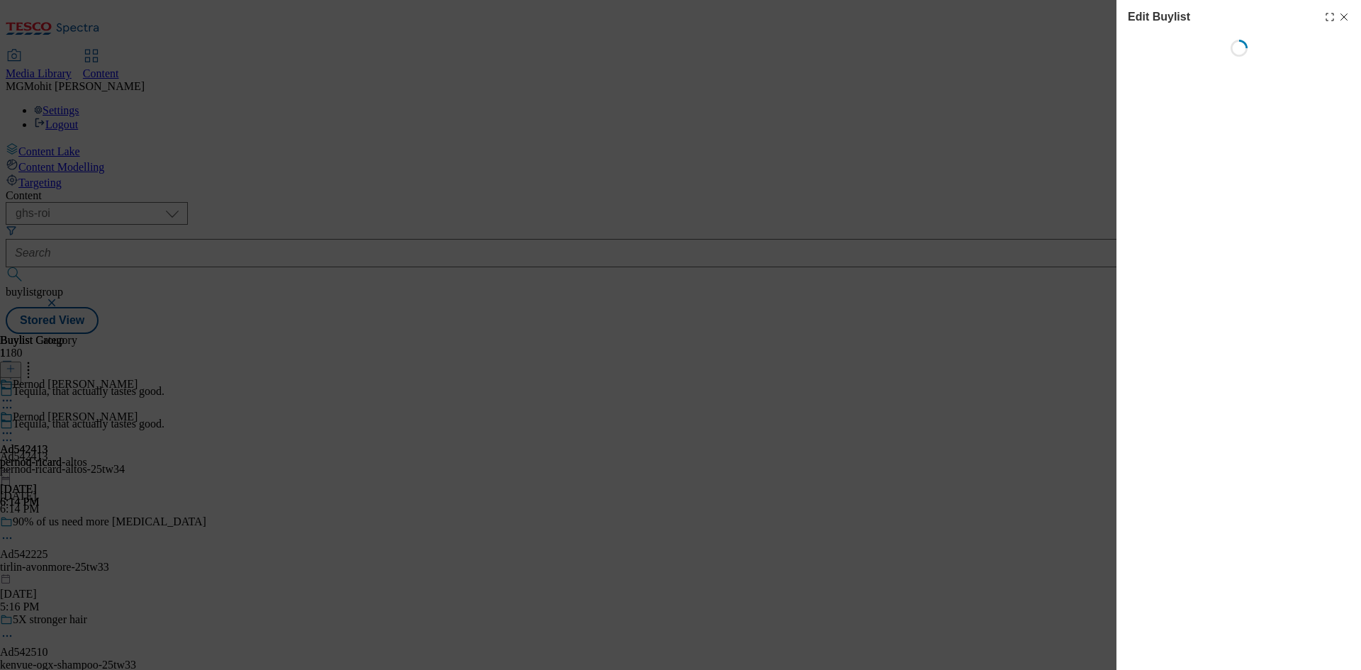
select select "tactical"
select select "supplier funded short term 1-3 weeks"
select select "dunnhumby"
select select "Banner"
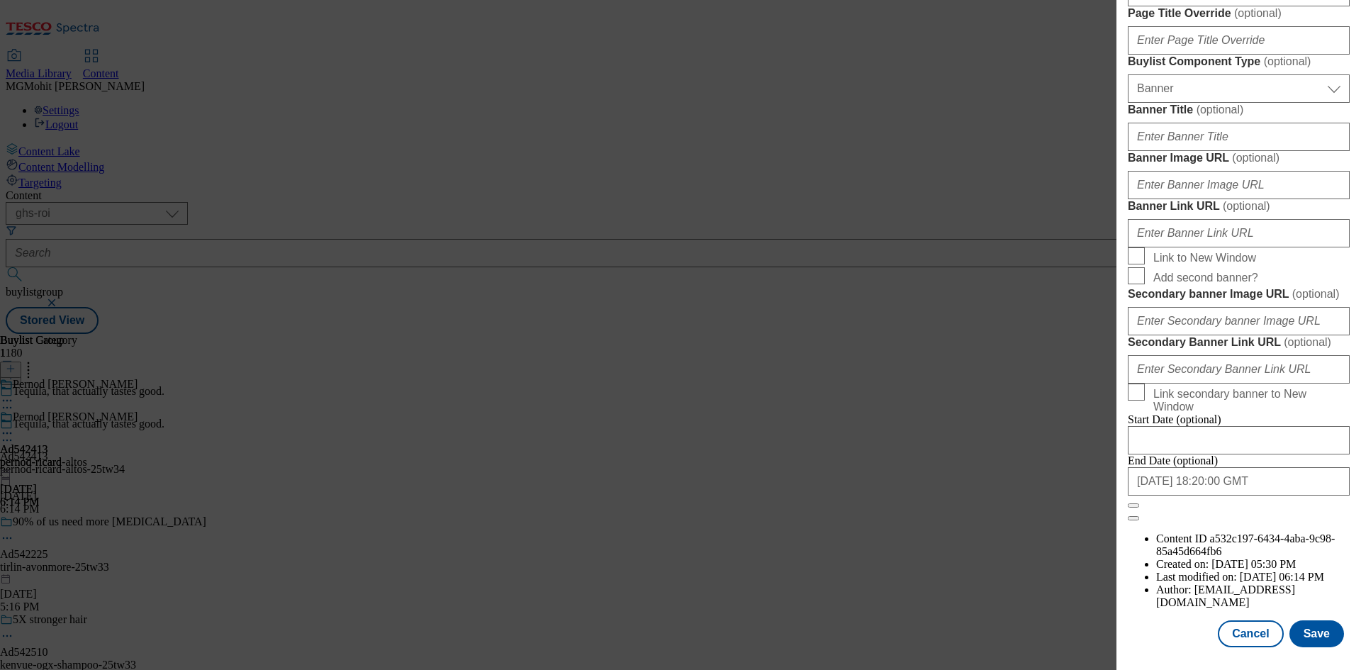
scroll to position [1392, 0]
click at [1240, 624] on button "Cancel" at bounding box center [1250, 633] width 65 height 27
select select "tactical"
select select "supplier funded short term 1-3 weeks"
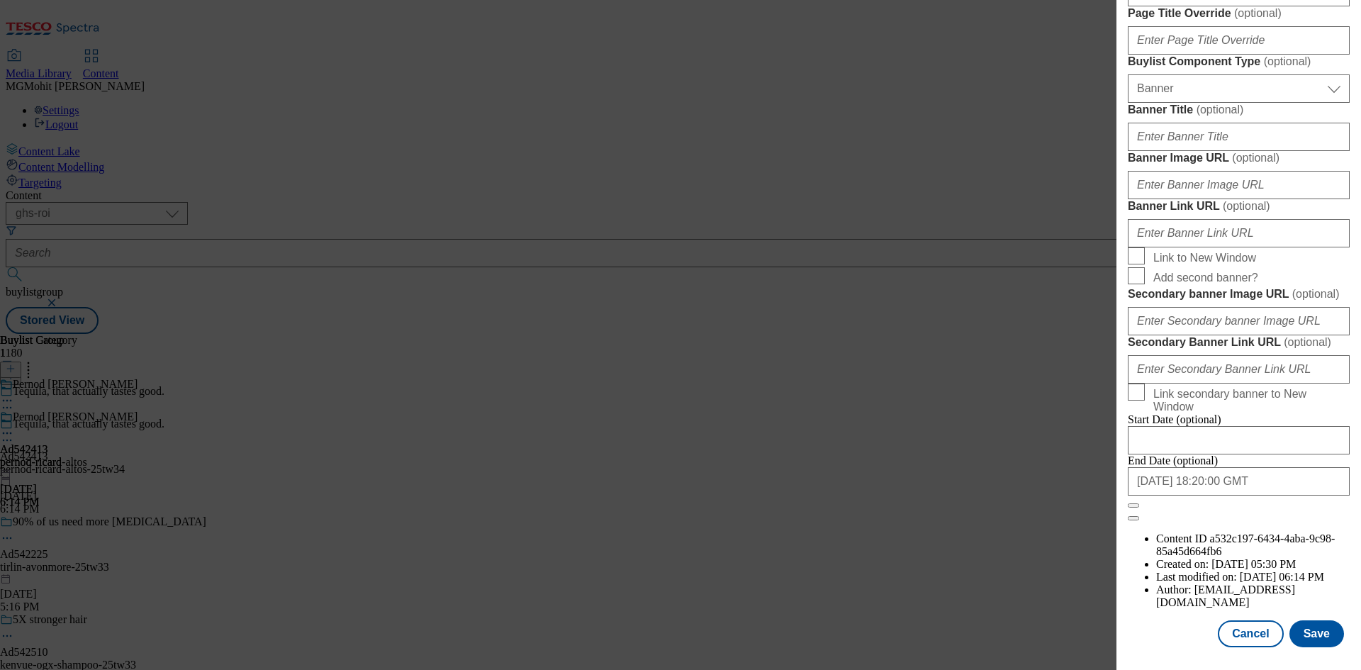
select select "dunnhumby"
select select "Banner"
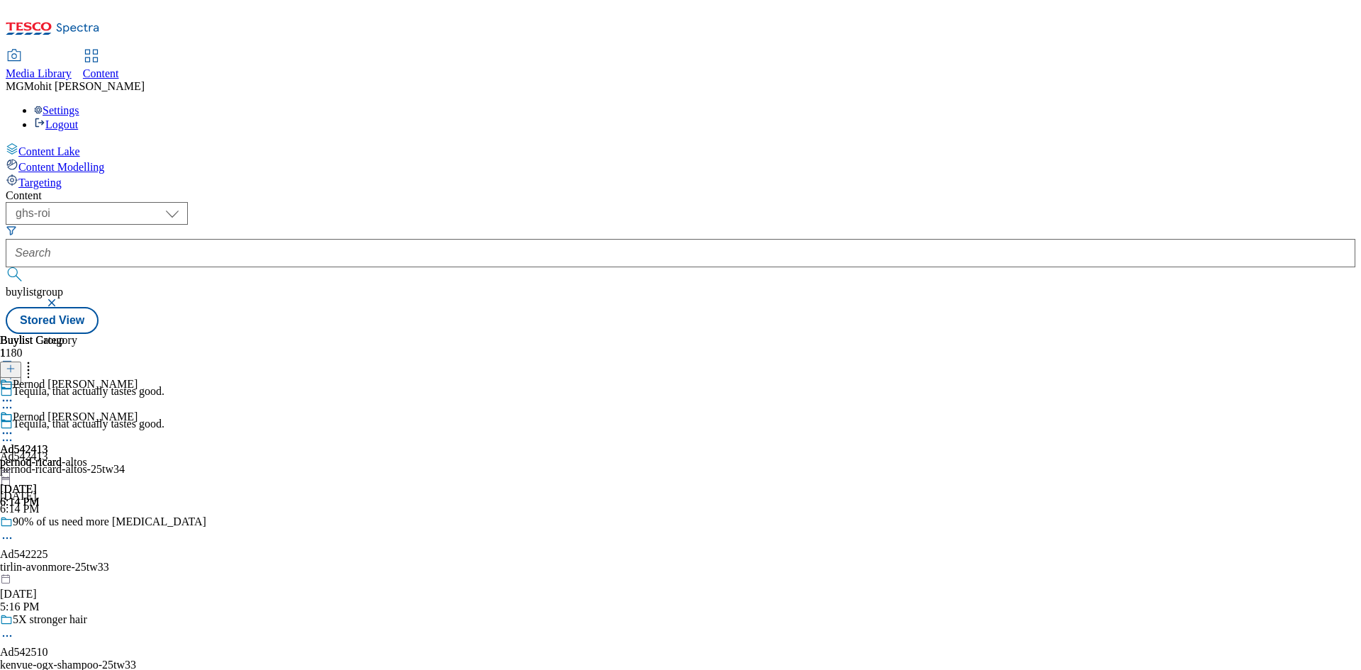
click at [14, 426] on icon at bounding box center [7, 433] width 14 height 14
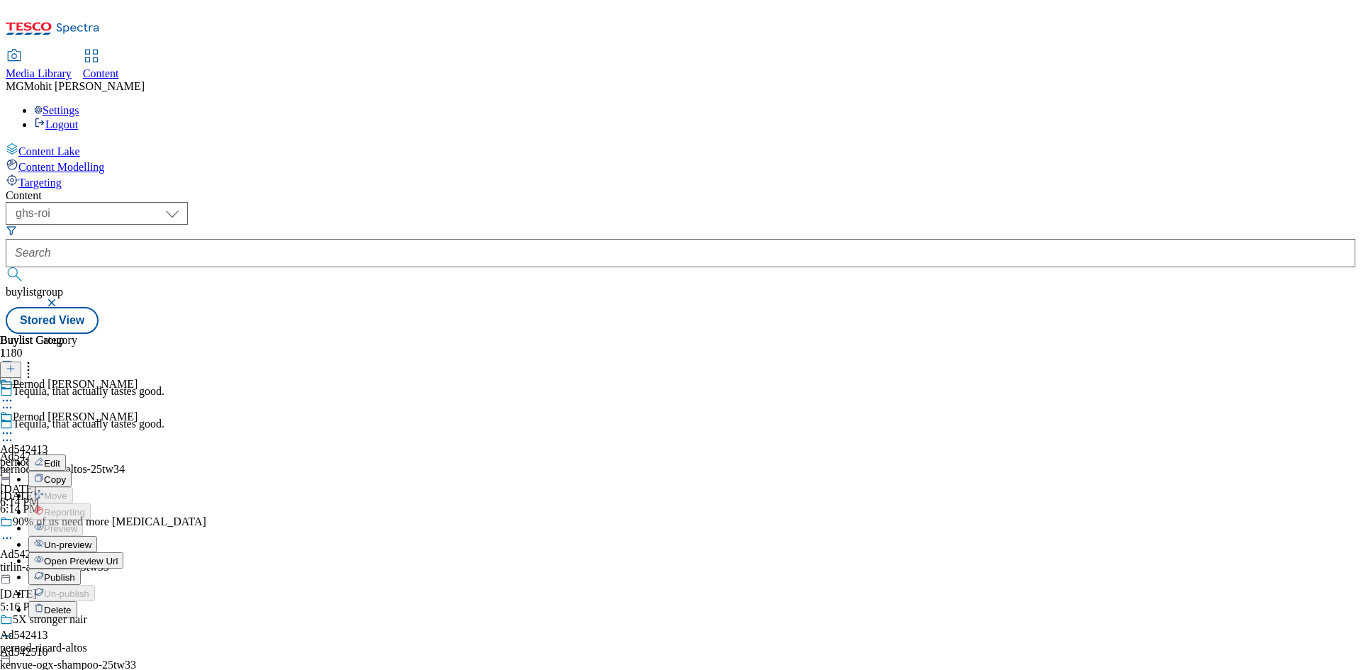
click at [75, 572] on span "Publish" at bounding box center [59, 577] width 31 height 11
